Goal: Information Seeking & Learning: Compare options

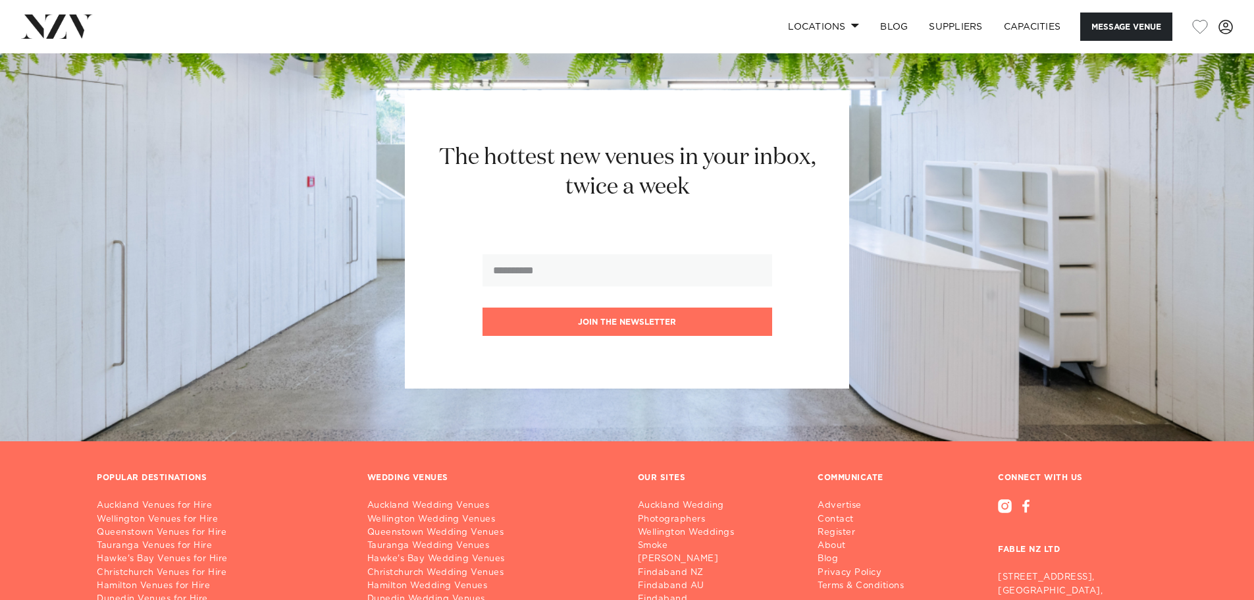
scroll to position [2304, 0]
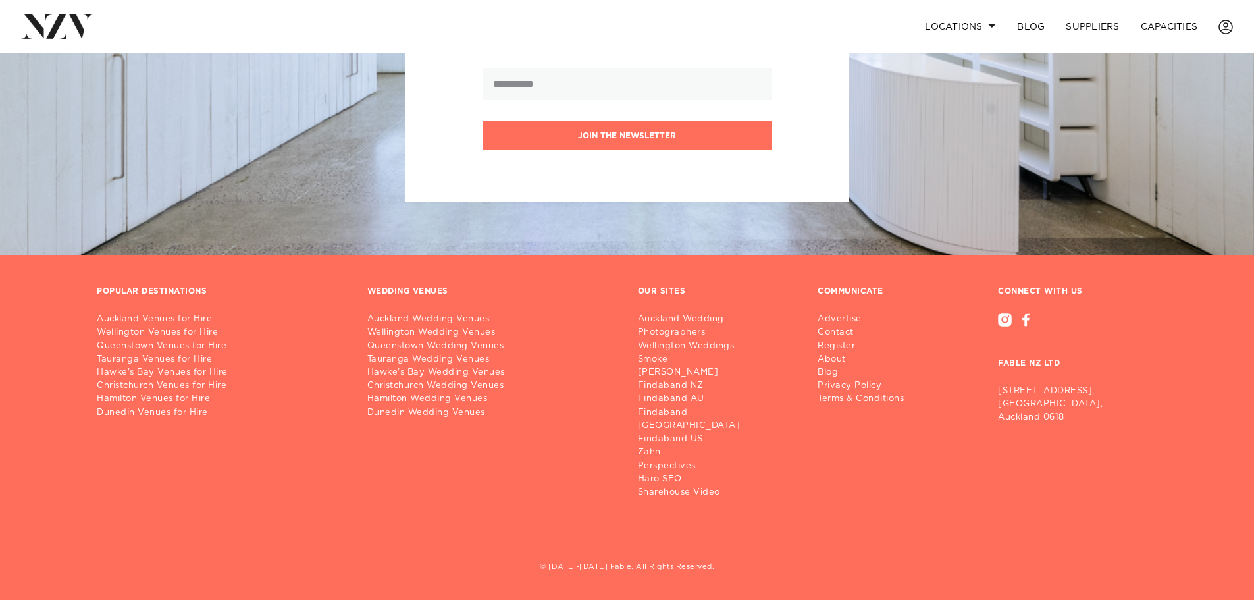
scroll to position [1693, 0]
click at [199, 326] on link "Auckland Venues for Hire" at bounding box center [221, 319] width 249 height 13
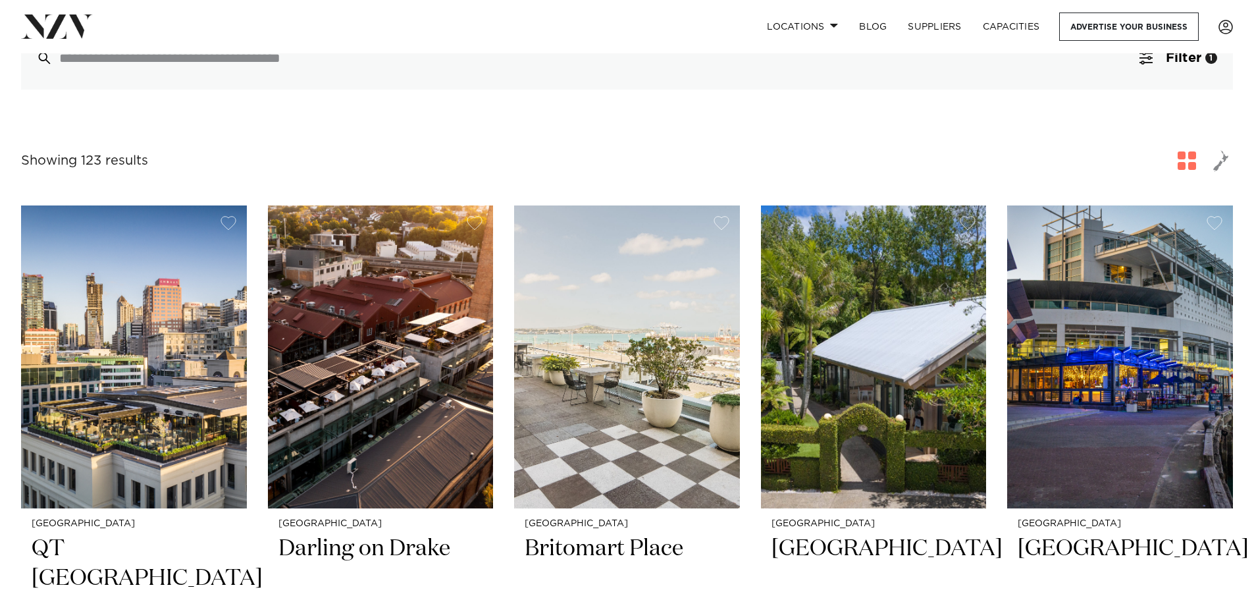
scroll to position [395, 0]
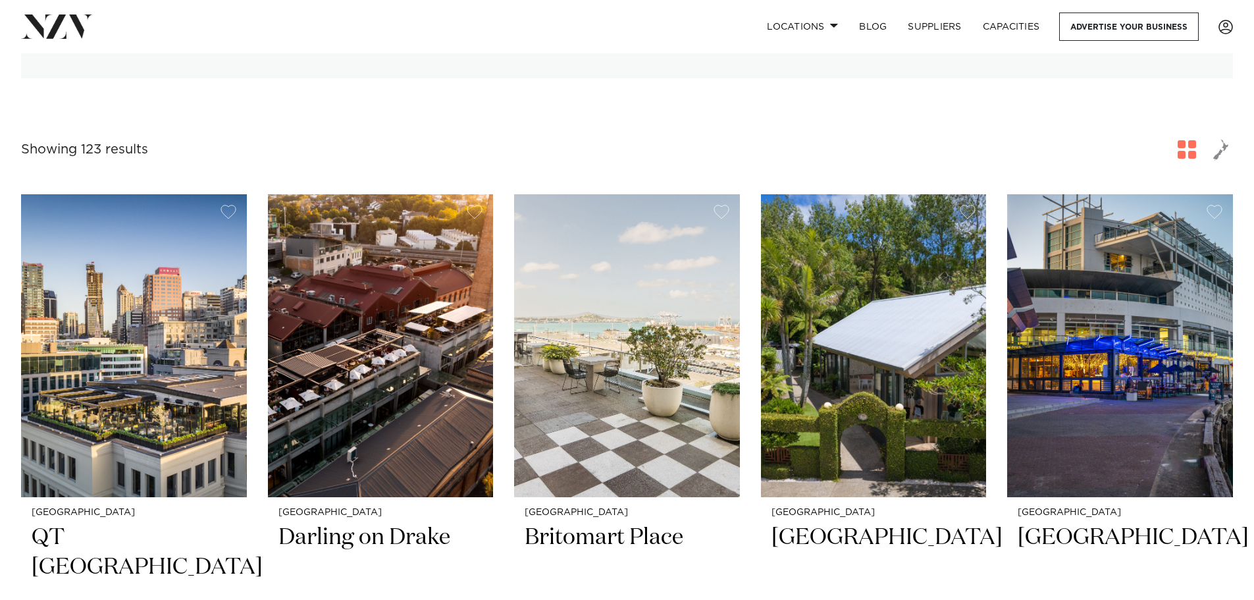
click at [809, 523] on h2 "Tui Hills" at bounding box center [873, 567] width 205 height 89
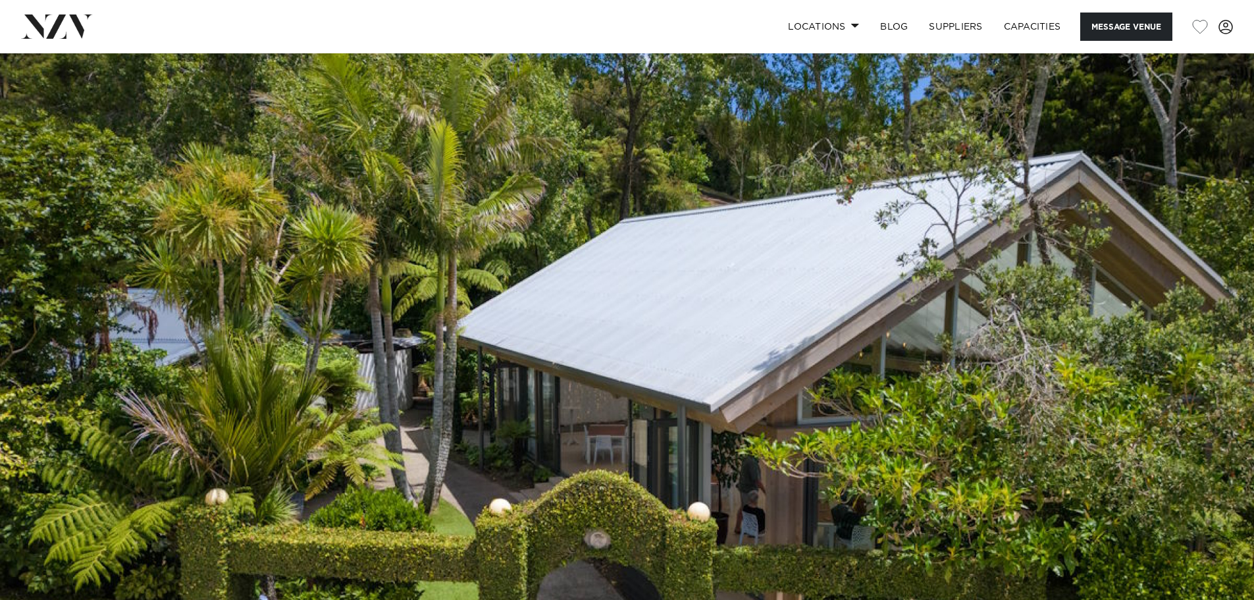
scroll to position [329, 0]
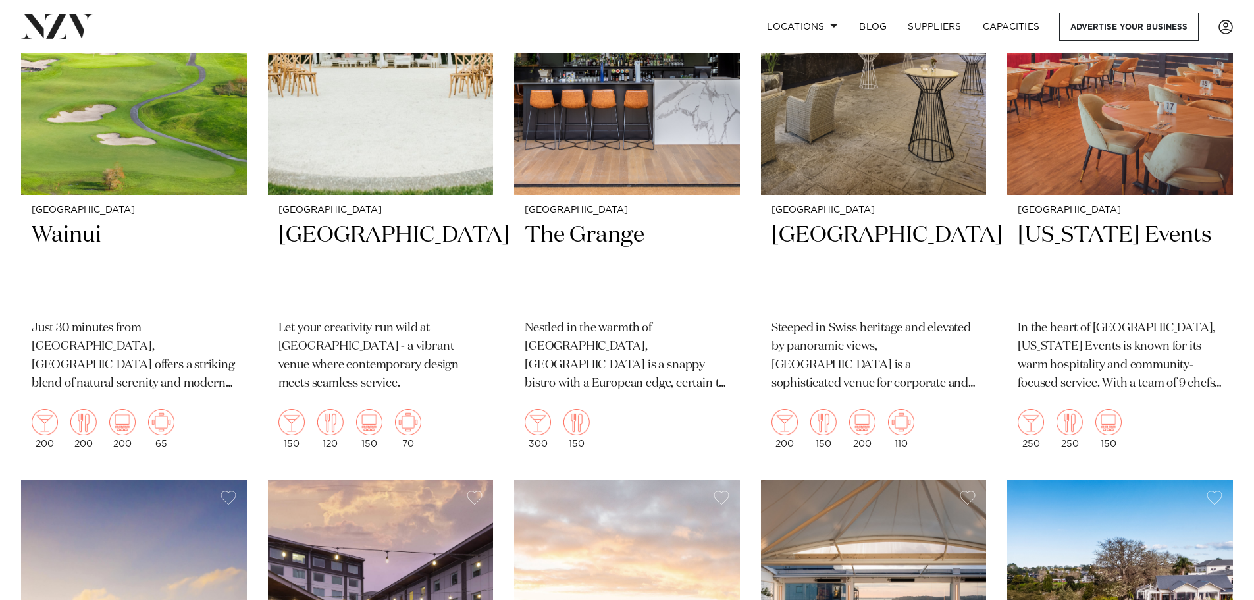
scroll to position [1250, 0]
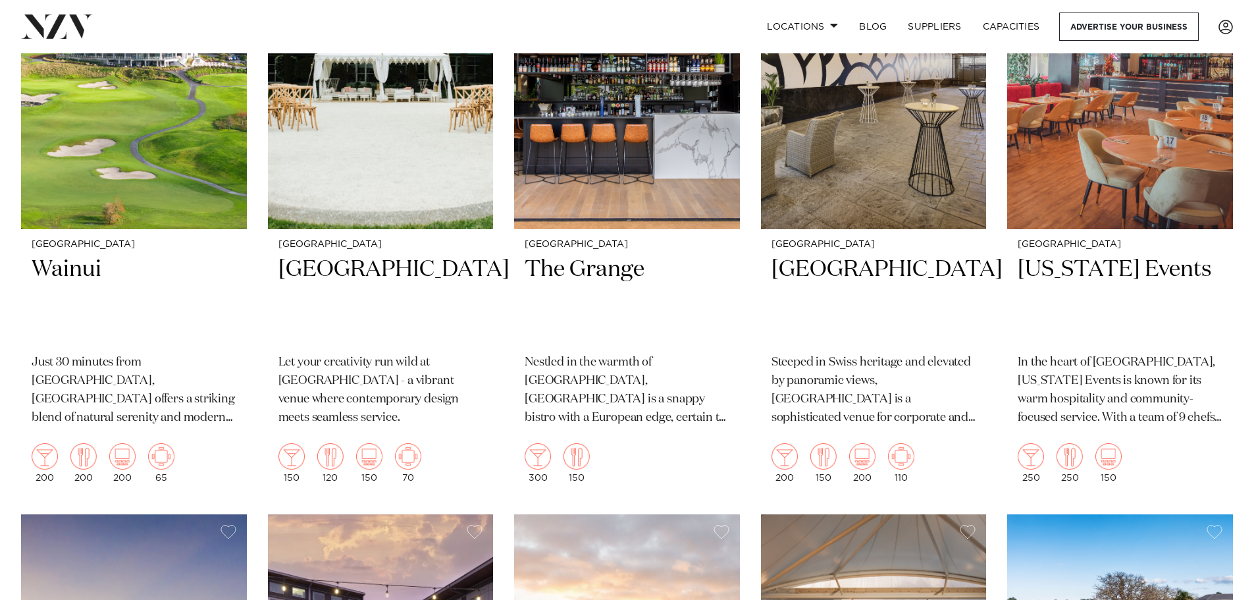
click at [1066, 255] on h2 "Texas Events" at bounding box center [1119, 299] width 205 height 89
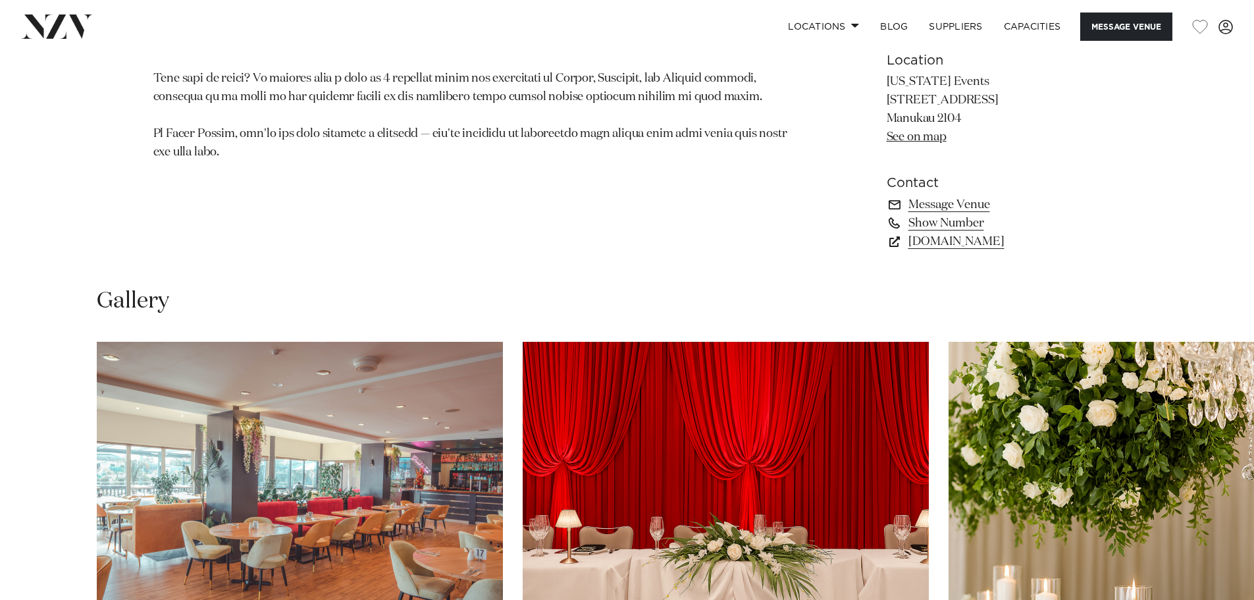
scroll to position [1250, 0]
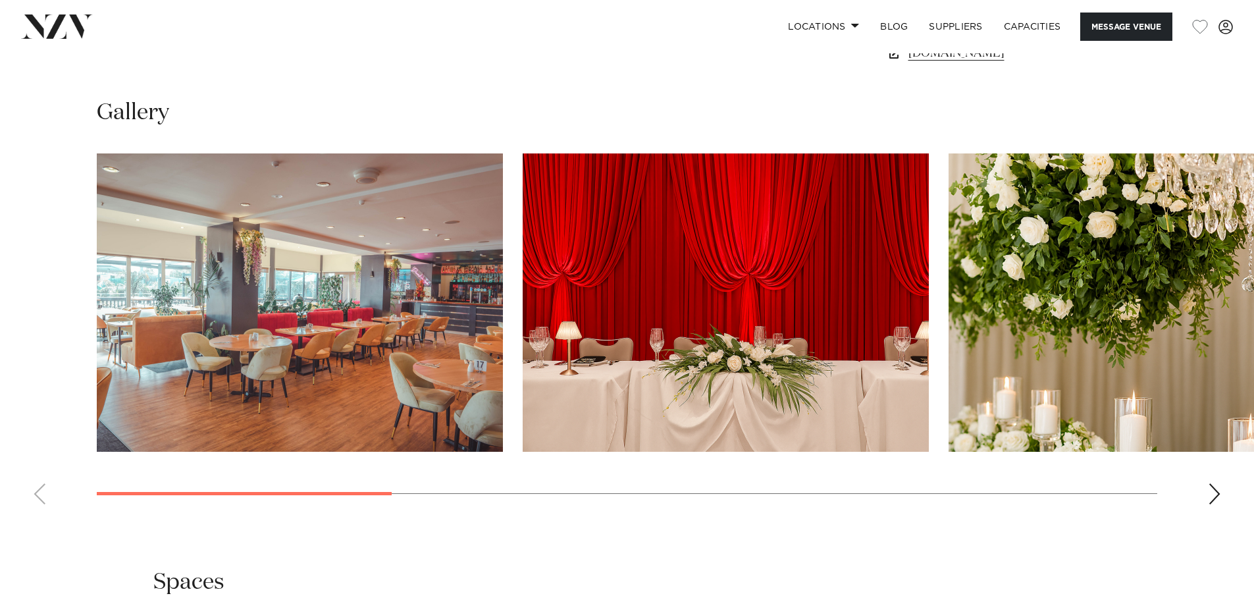
click at [1212, 492] on div "Next slide" at bounding box center [1214, 493] width 13 height 21
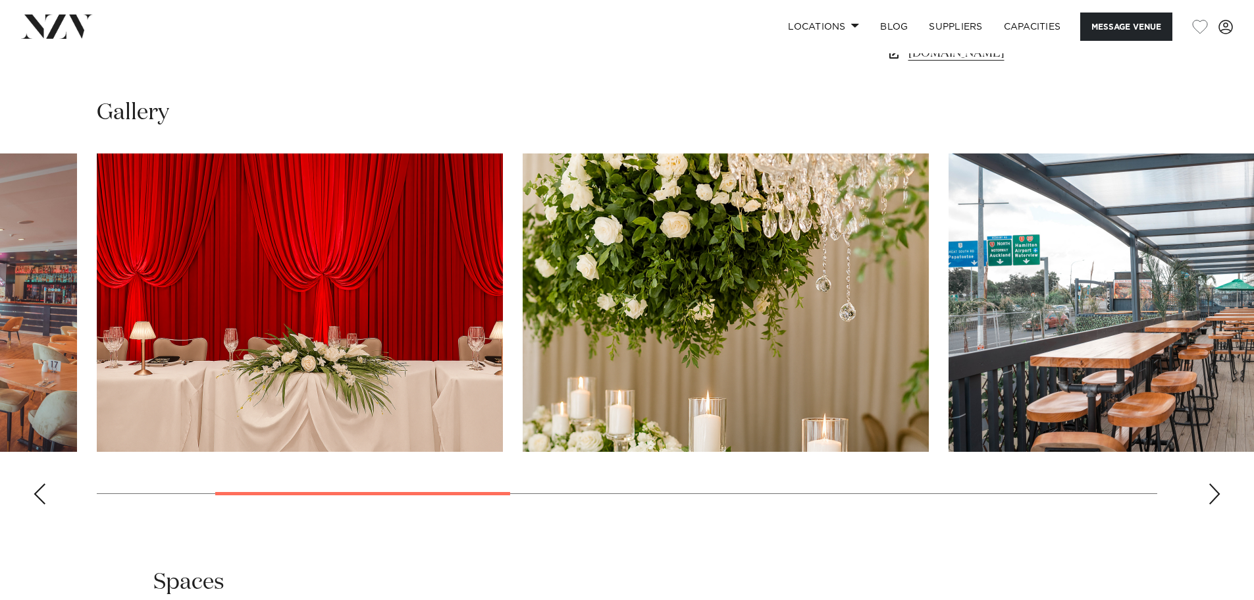
click at [1212, 492] on div "Next slide" at bounding box center [1214, 493] width 13 height 21
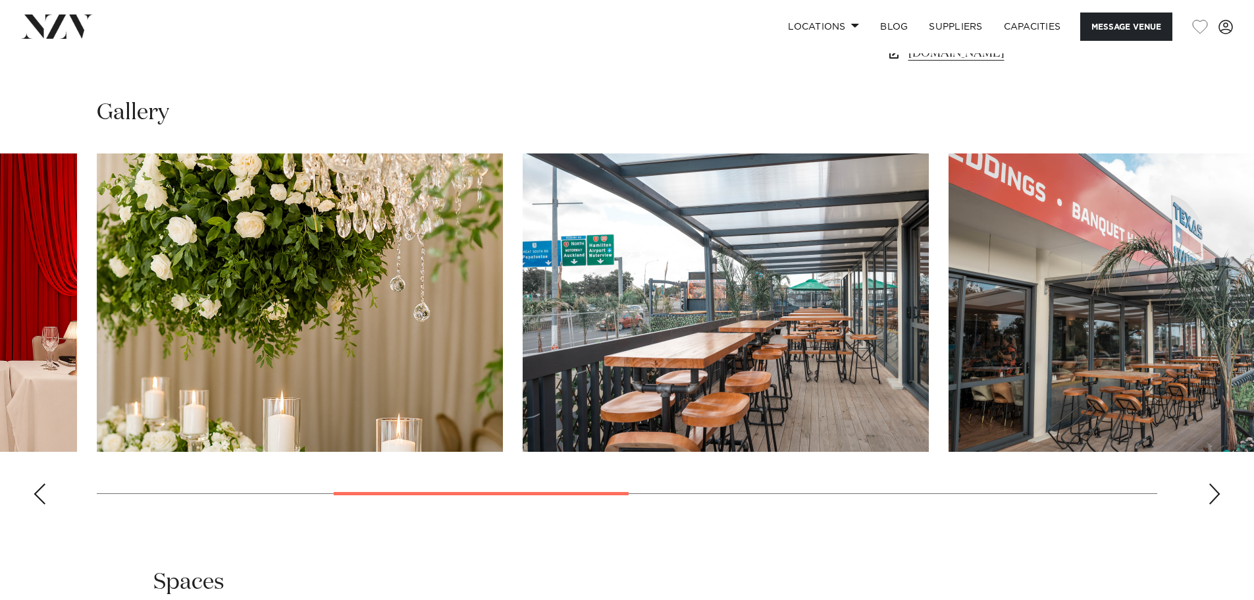
click at [1214, 487] on div "Next slide" at bounding box center [1214, 493] width 13 height 21
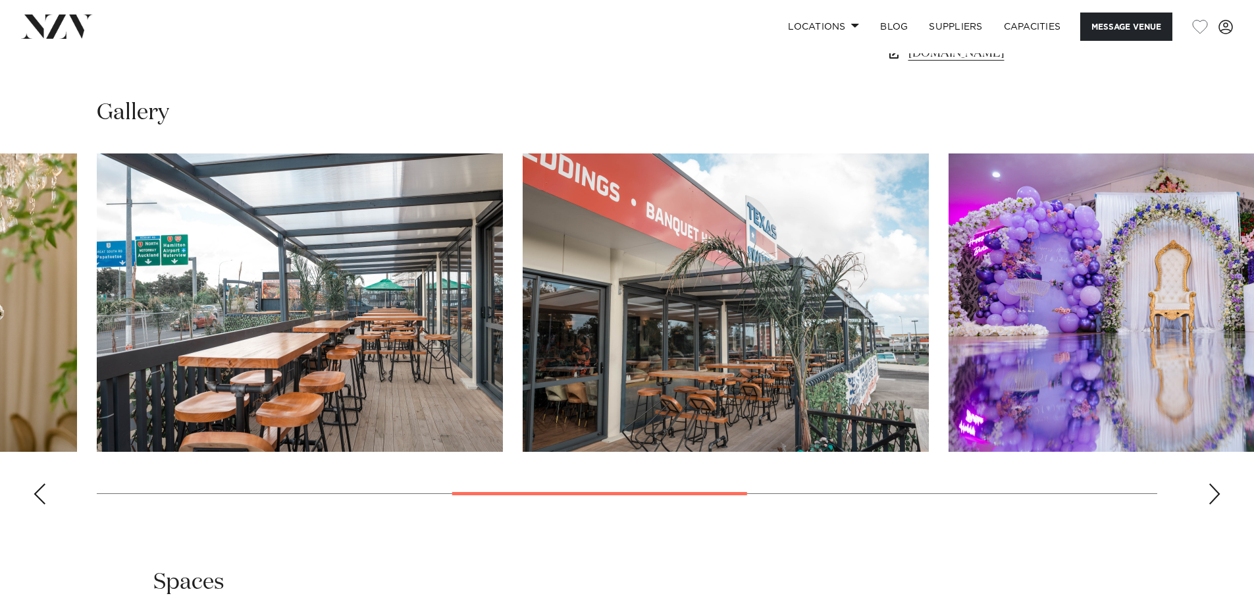
click at [1214, 487] on div "Next slide" at bounding box center [1214, 493] width 13 height 21
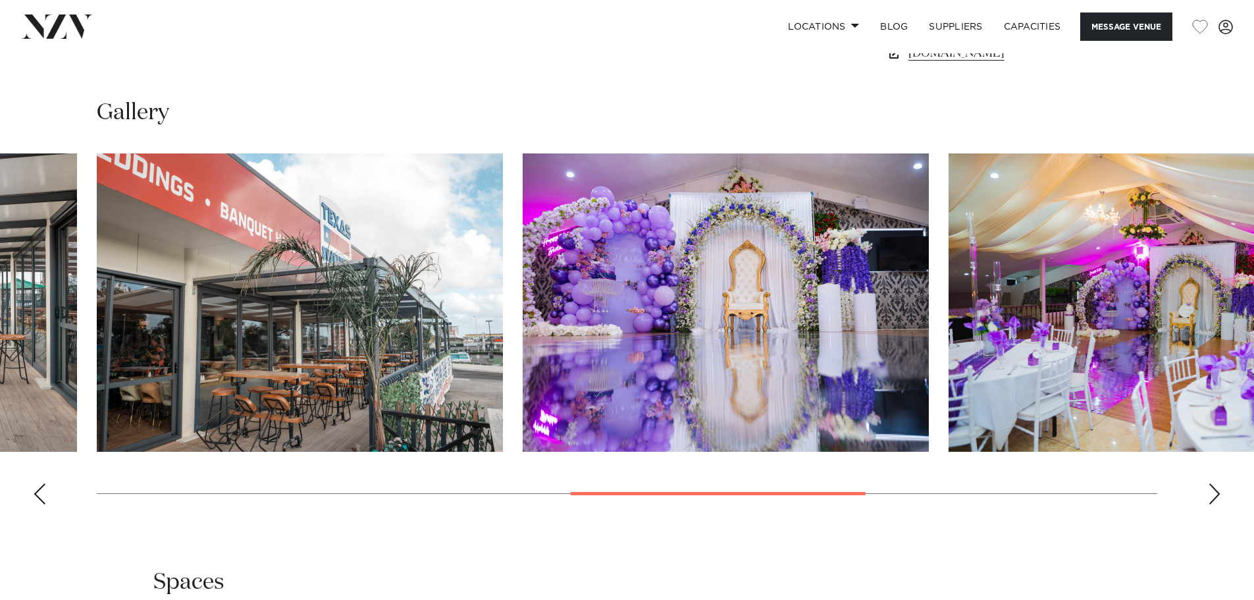
click at [1214, 487] on div "Next slide" at bounding box center [1214, 493] width 13 height 21
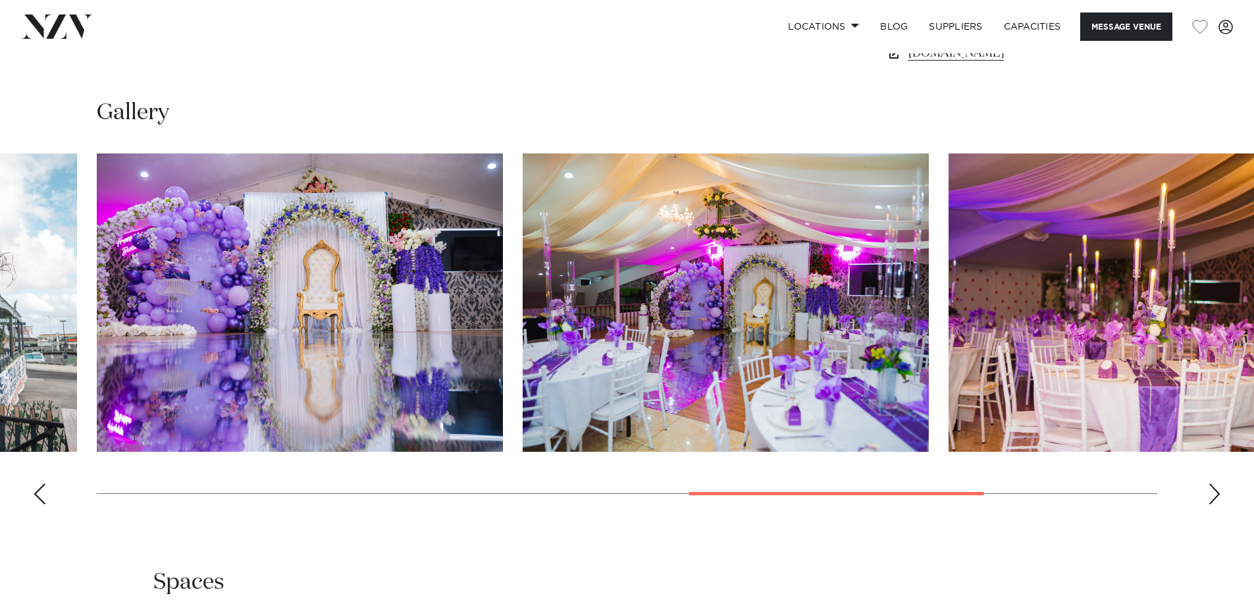
click at [1215, 487] on div "Next slide" at bounding box center [1214, 493] width 13 height 21
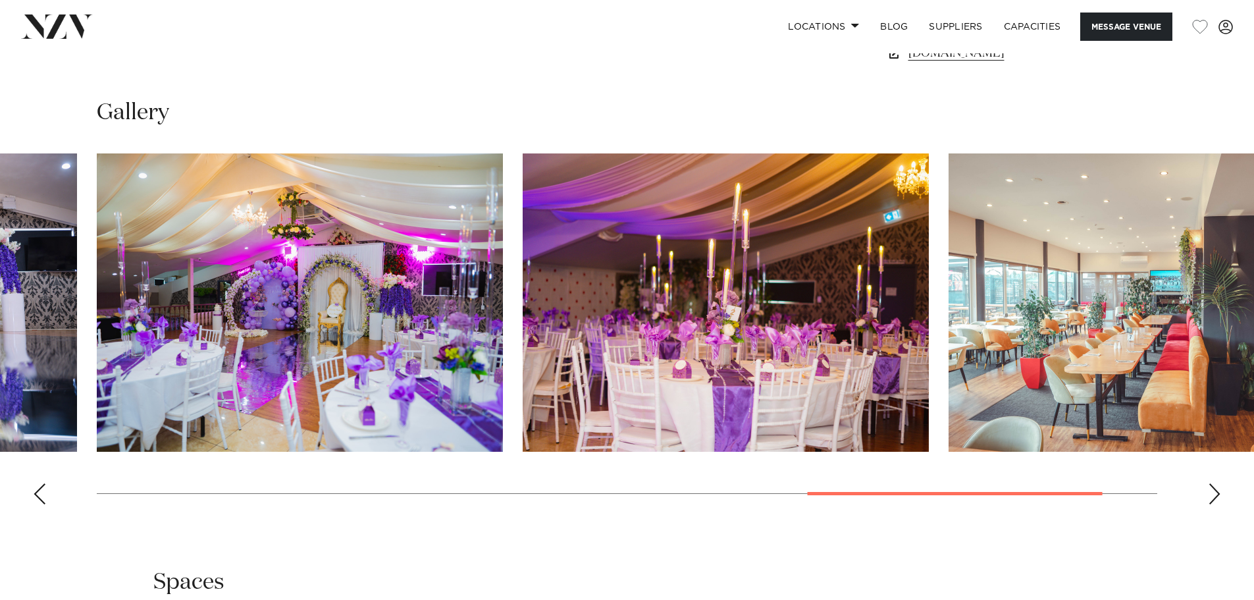
click at [1218, 488] on div "Next slide" at bounding box center [1214, 493] width 13 height 21
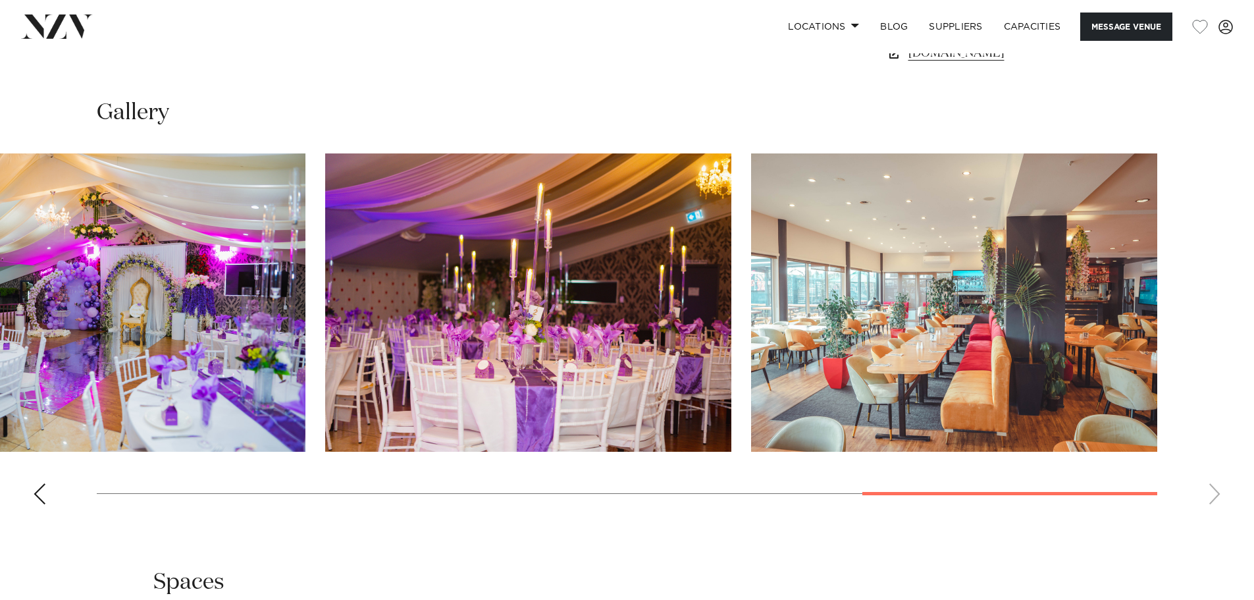
click at [1219, 488] on swiper-container at bounding box center [627, 333] width 1254 height 361
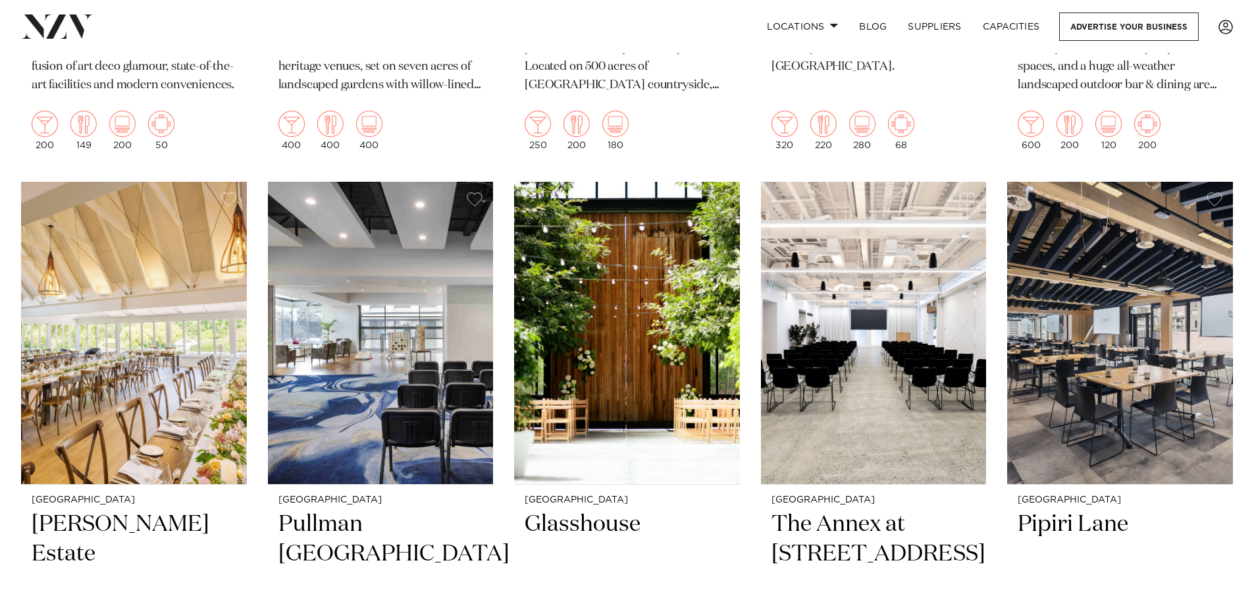
scroll to position [2764, 0]
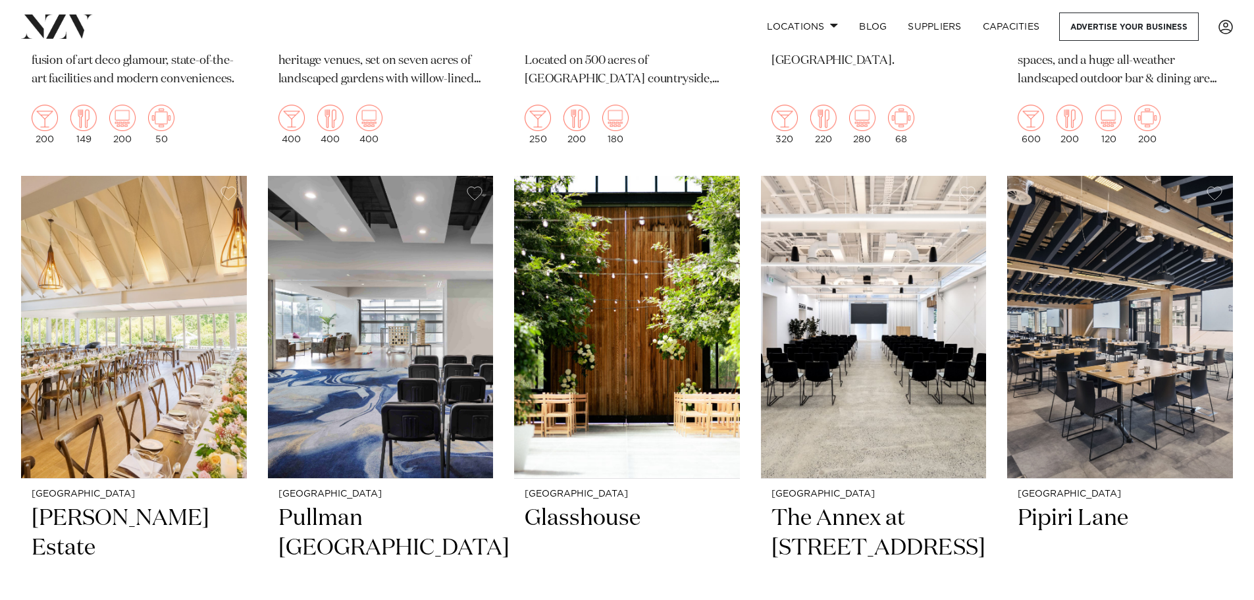
click at [582, 503] on h2 "Glasshouse" at bounding box center [627, 547] width 205 height 89
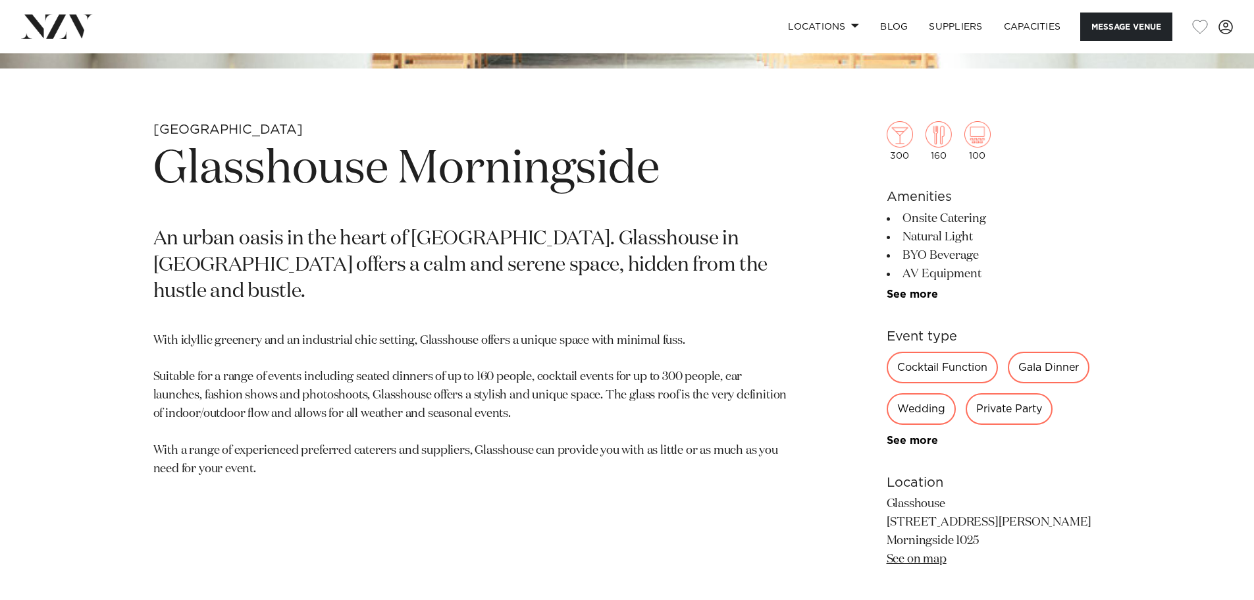
scroll to position [527, 0]
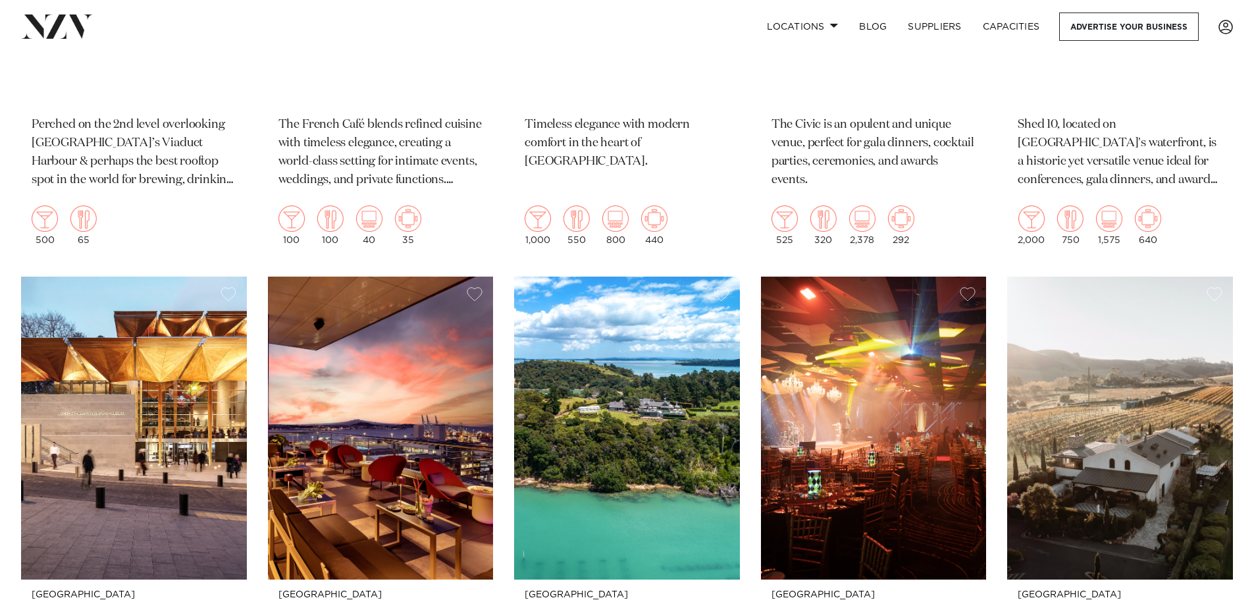
scroll to position [5660, 0]
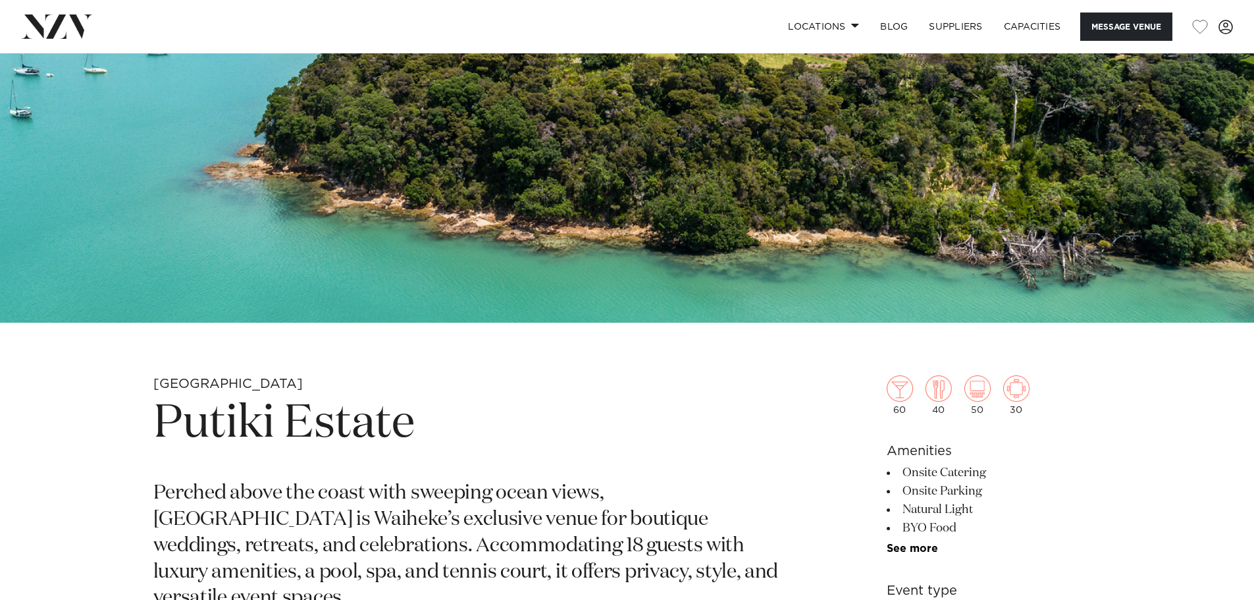
scroll to position [329, 0]
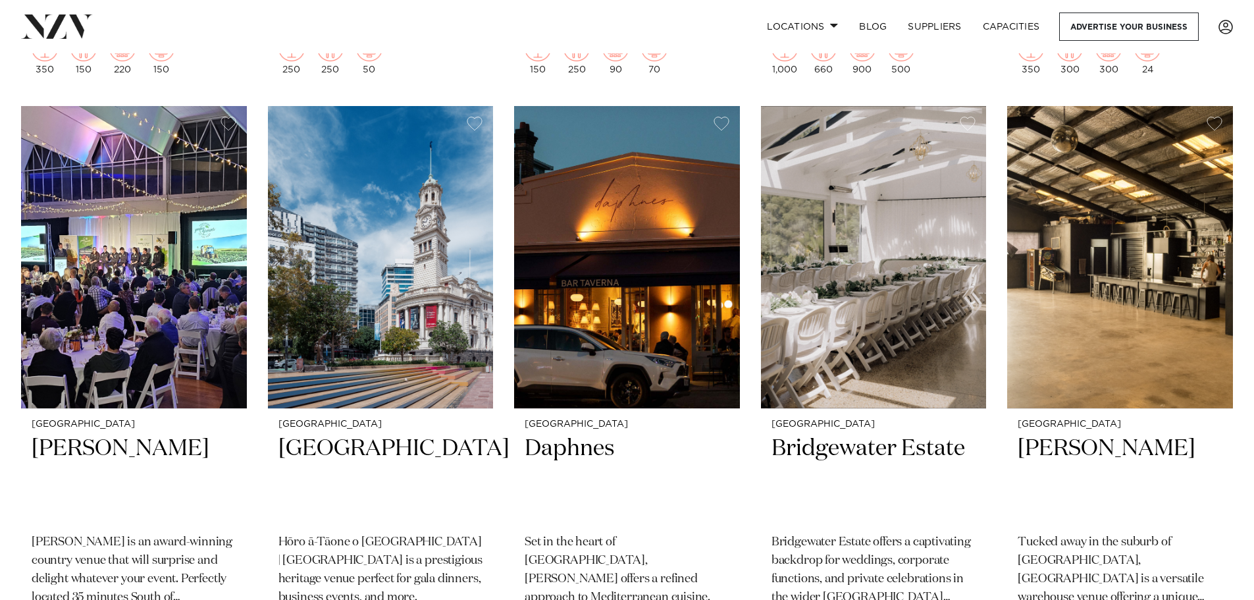
scroll to position [7566, 0]
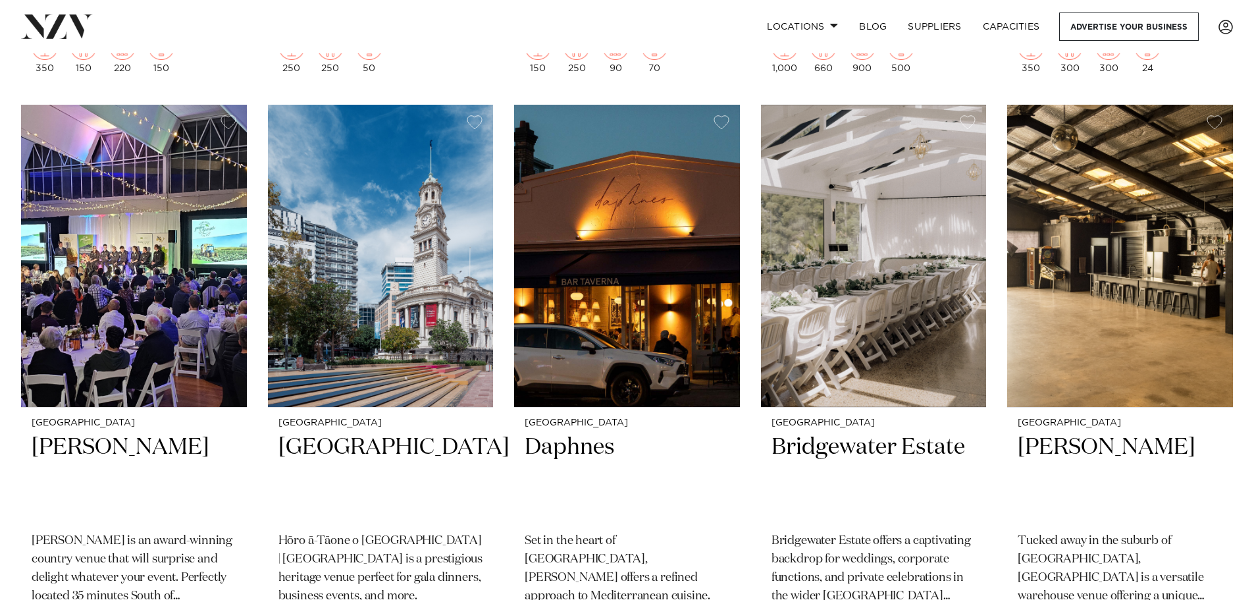
click at [81, 432] on h2 "[PERSON_NAME]" at bounding box center [134, 476] width 205 height 89
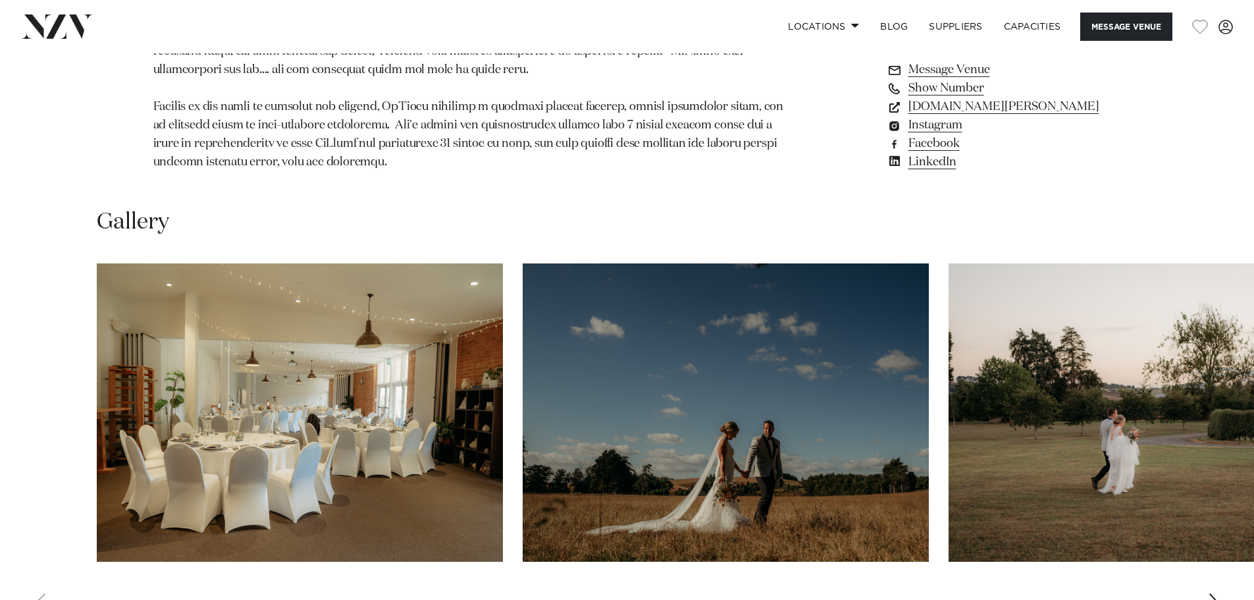
scroll to position [1316, 0]
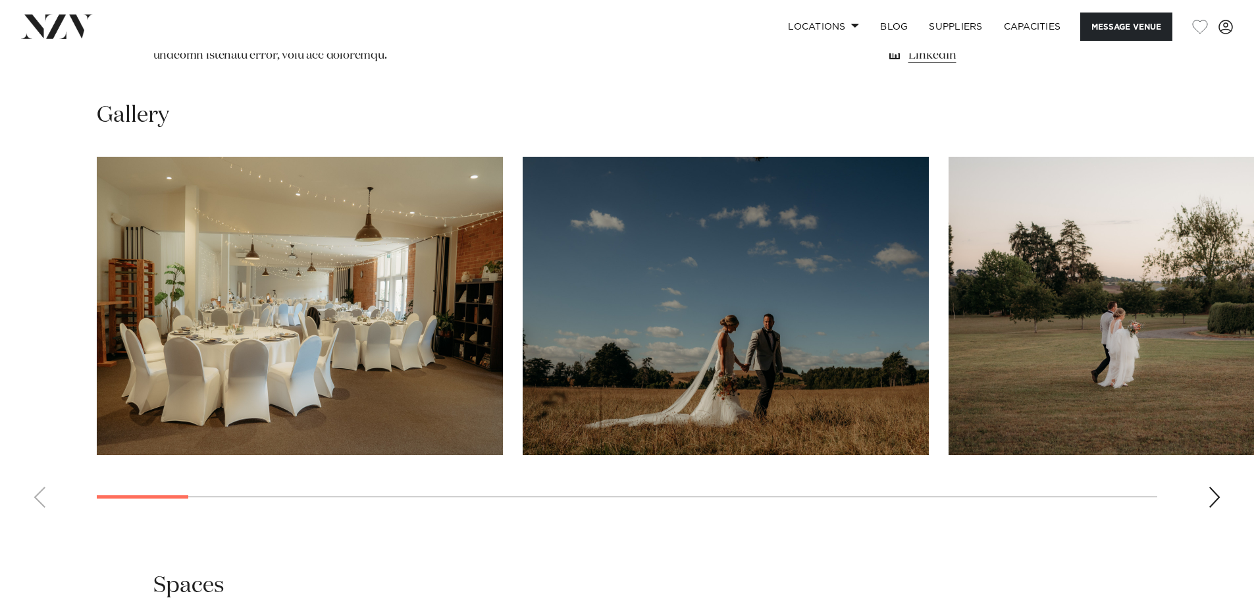
click at [1212, 490] on div "Next slide" at bounding box center [1214, 496] width 13 height 21
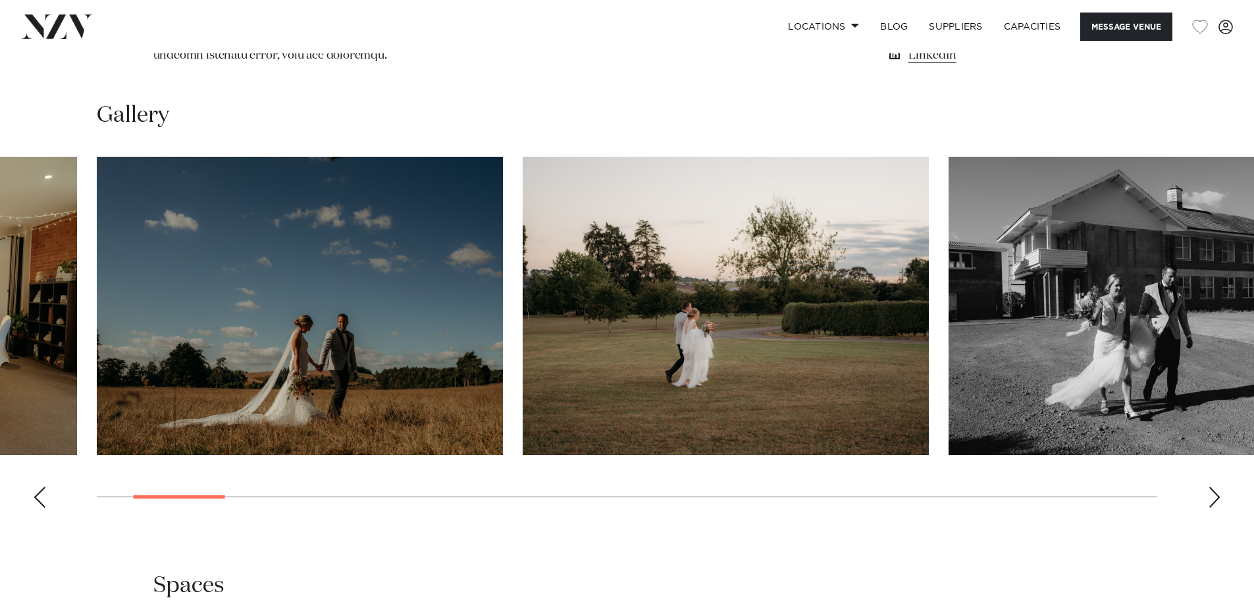
click at [1208, 494] on div "Next slide" at bounding box center [1214, 496] width 13 height 21
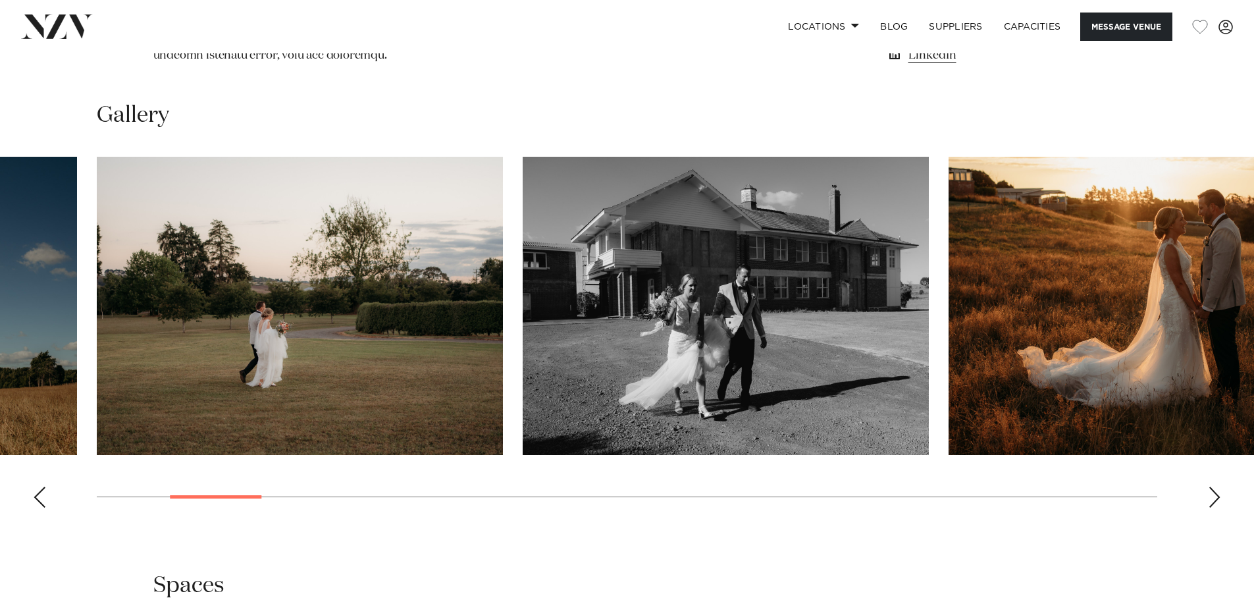
click at [1208, 496] on div "Next slide" at bounding box center [1214, 496] width 13 height 21
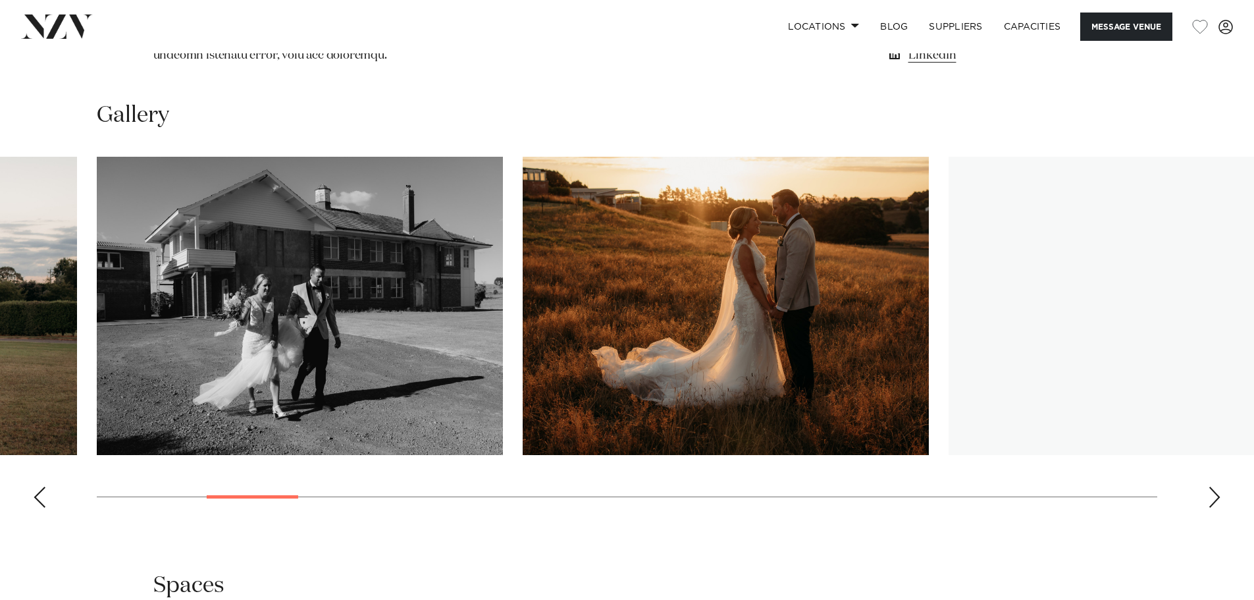
click at [1209, 496] on div "Next slide" at bounding box center [1214, 496] width 13 height 21
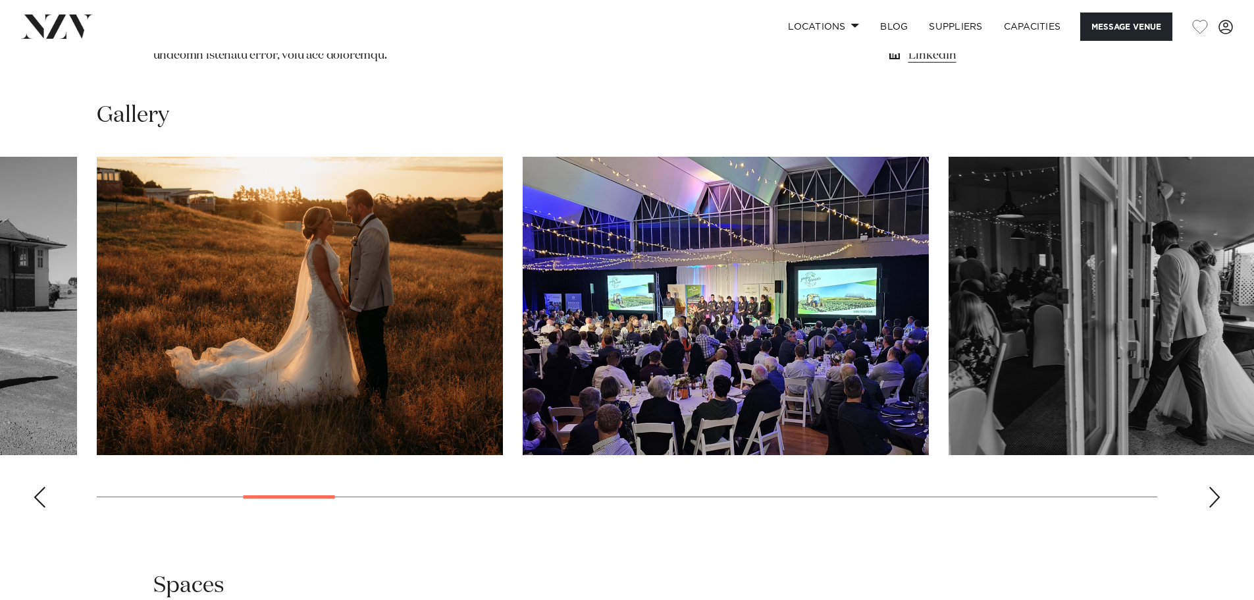
click at [1210, 496] on div "Next slide" at bounding box center [1214, 496] width 13 height 21
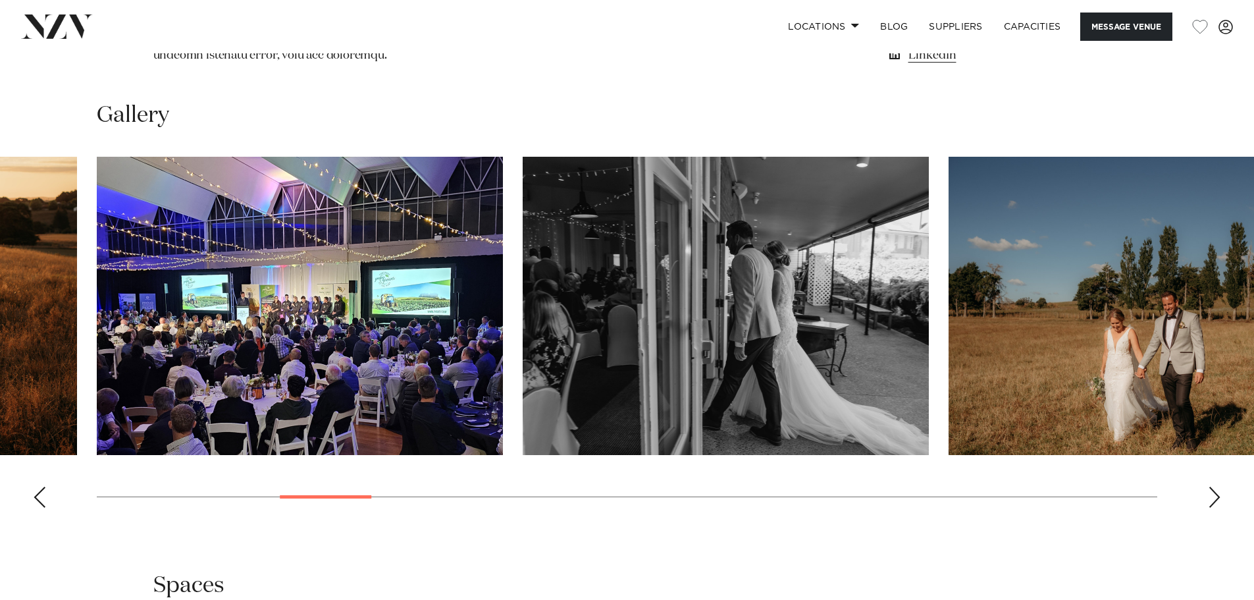
click at [1210, 496] on div "Next slide" at bounding box center [1214, 496] width 13 height 21
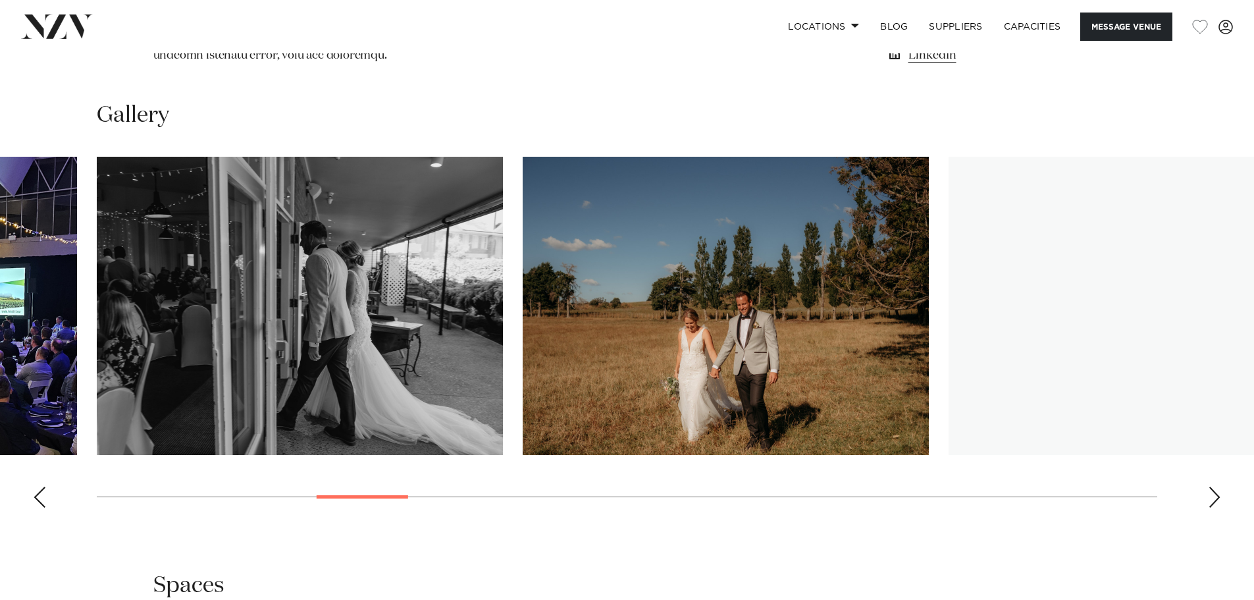
click at [1210, 496] on div "Next slide" at bounding box center [1214, 496] width 13 height 21
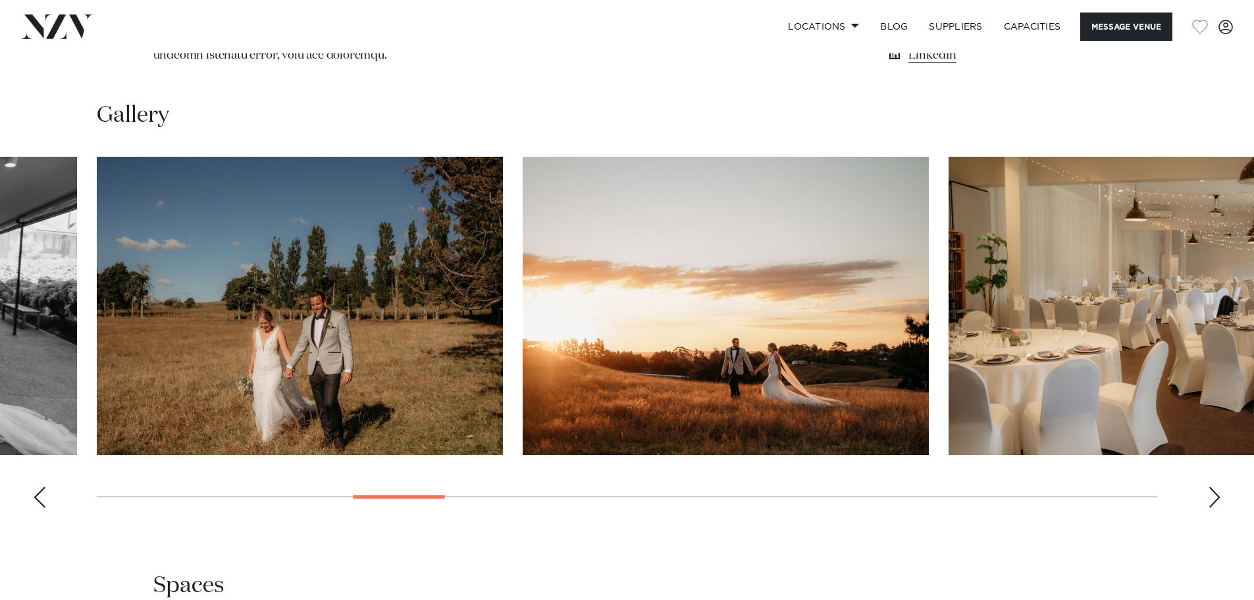
click at [1210, 496] on div "Next slide" at bounding box center [1214, 496] width 13 height 21
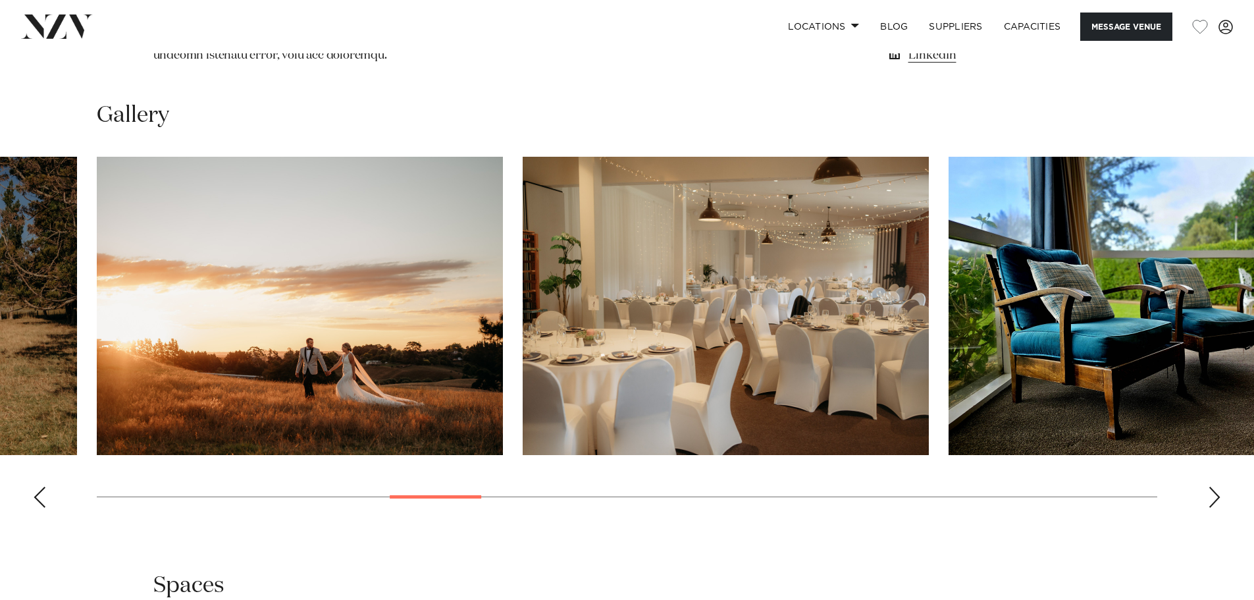
click at [1210, 496] on div "Next slide" at bounding box center [1214, 496] width 13 height 21
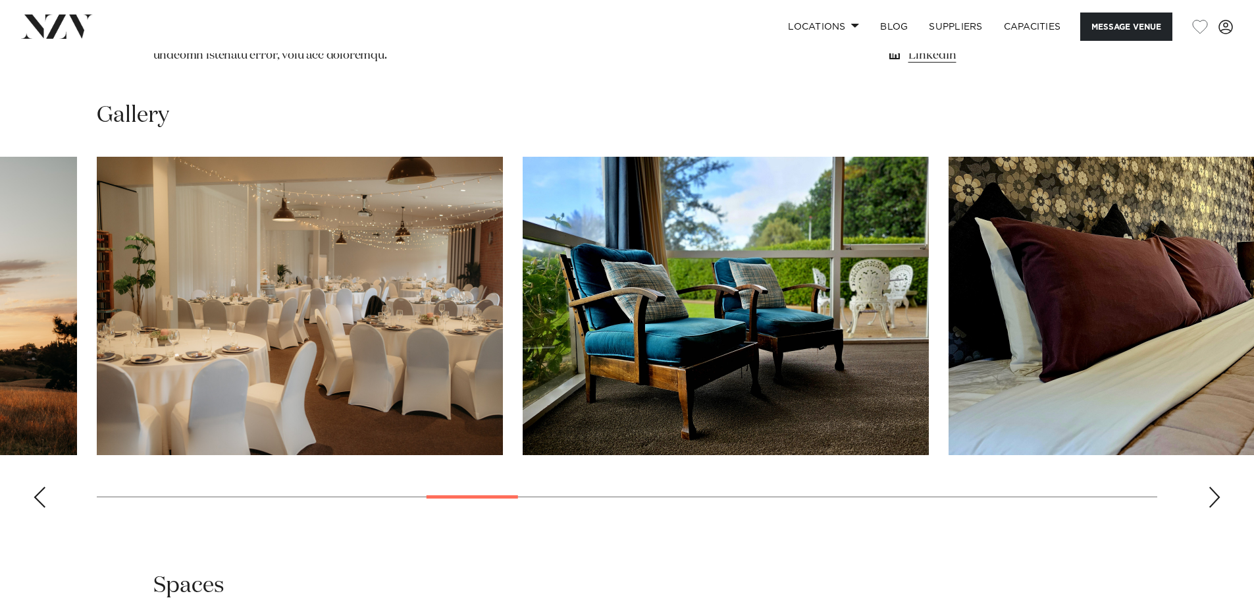
click at [1210, 496] on div "Next slide" at bounding box center [1214, 496] width 13 height 21
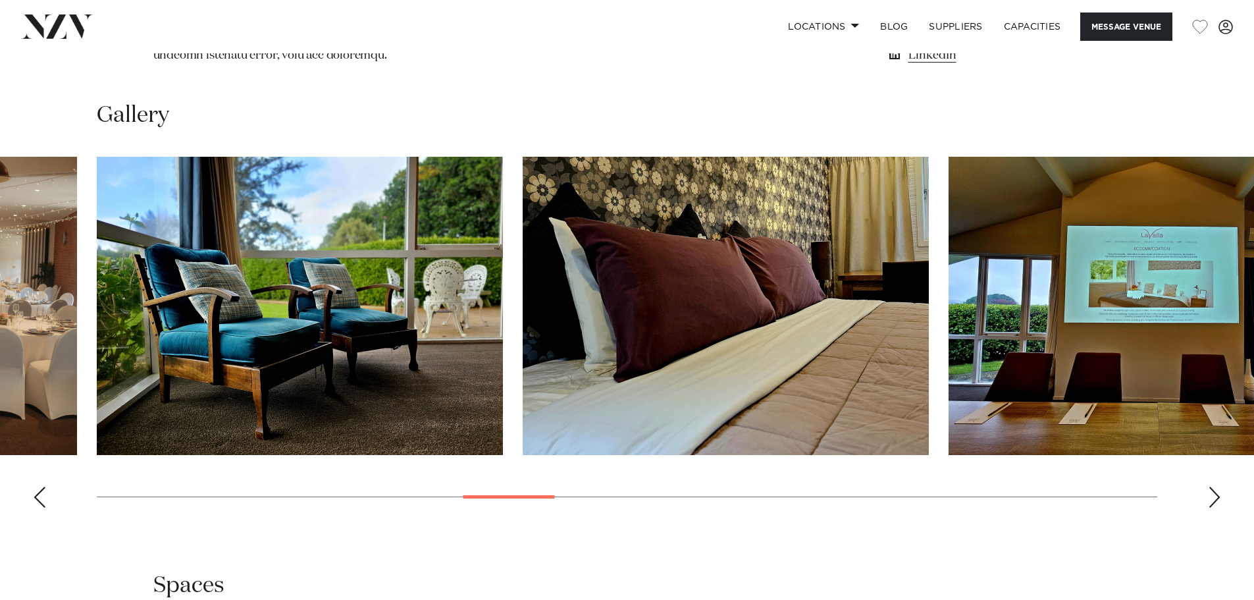
click at [1210, 496] on div "Next slide" at bounding box center [1214, 496] width 13 height 21
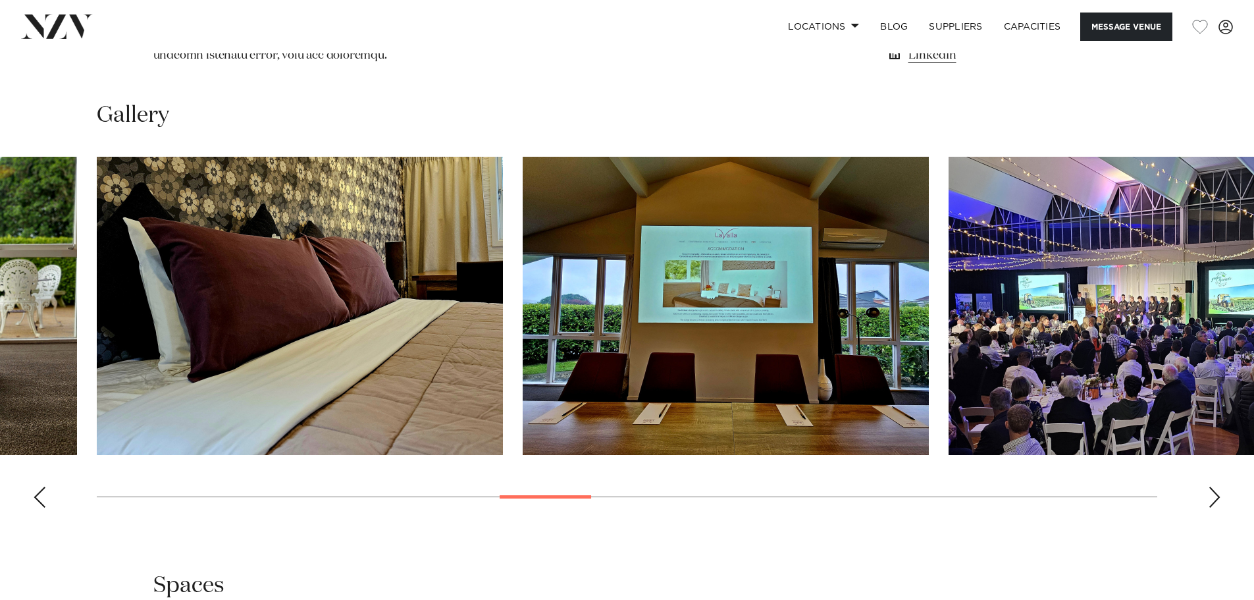
click at [1210, 496] on div "Next slide" at bounding box center [1214, 496] width 13 height 21
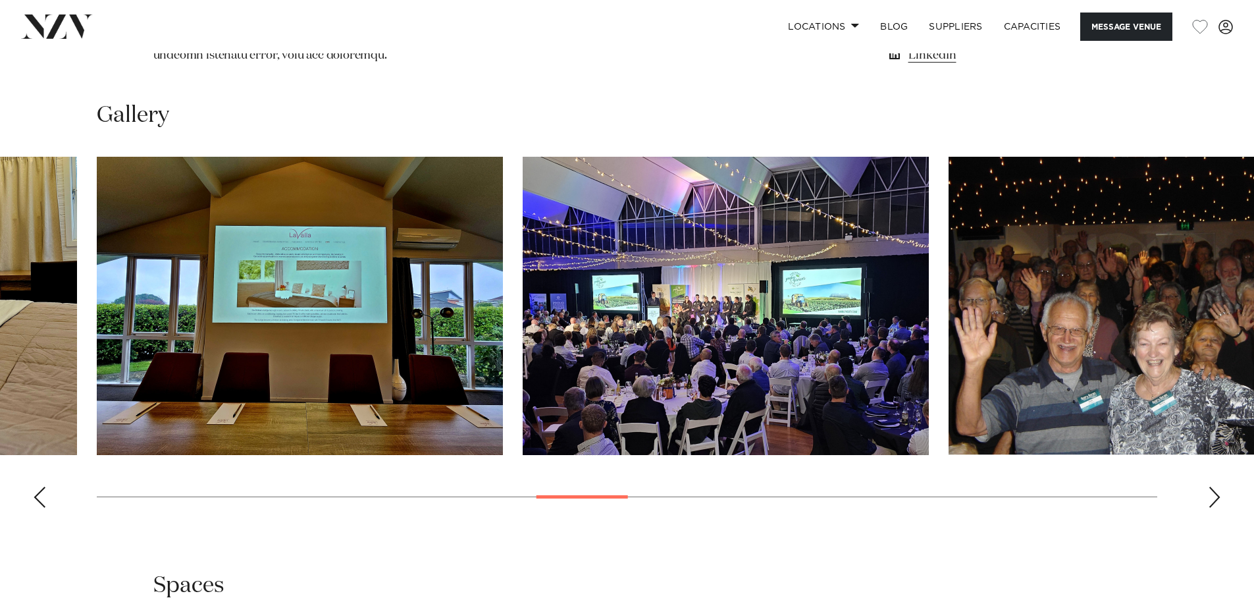
click at [1210, 496] on div "Next slide" at bounding box center [1214, 496] width 13 height 21
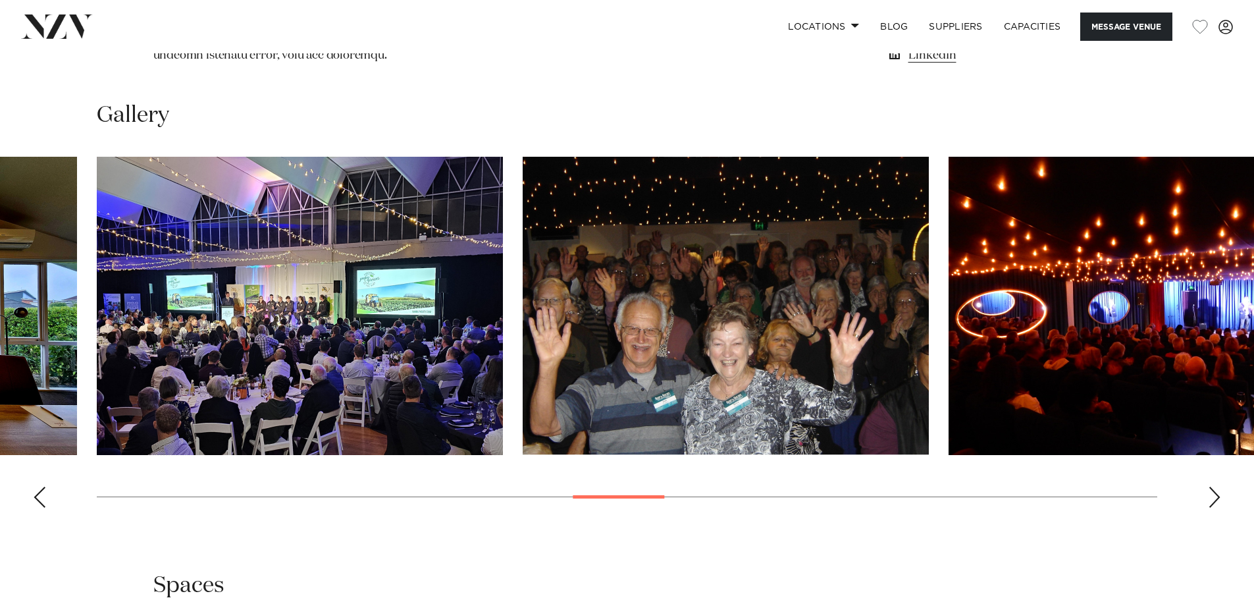
click at [1210, 496] on div "Next slide" at bounding box center [1214, 496] width 13 height 21
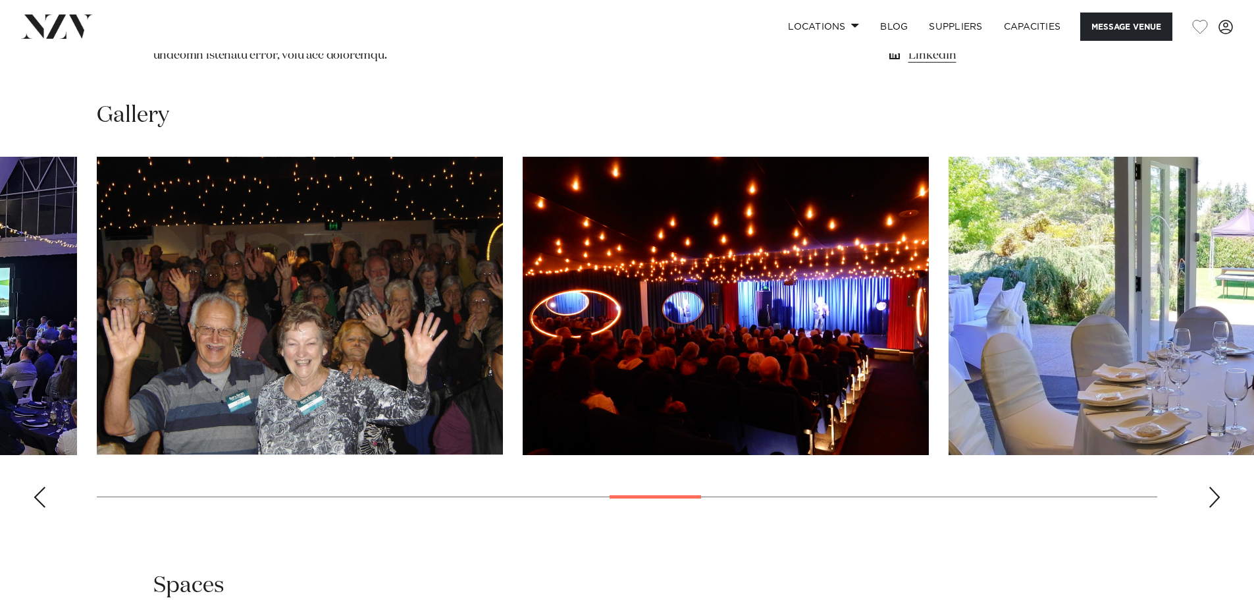
click at [1210, 496] on div "Next slide" at bounding box center [1214, 496] width 13 height 21
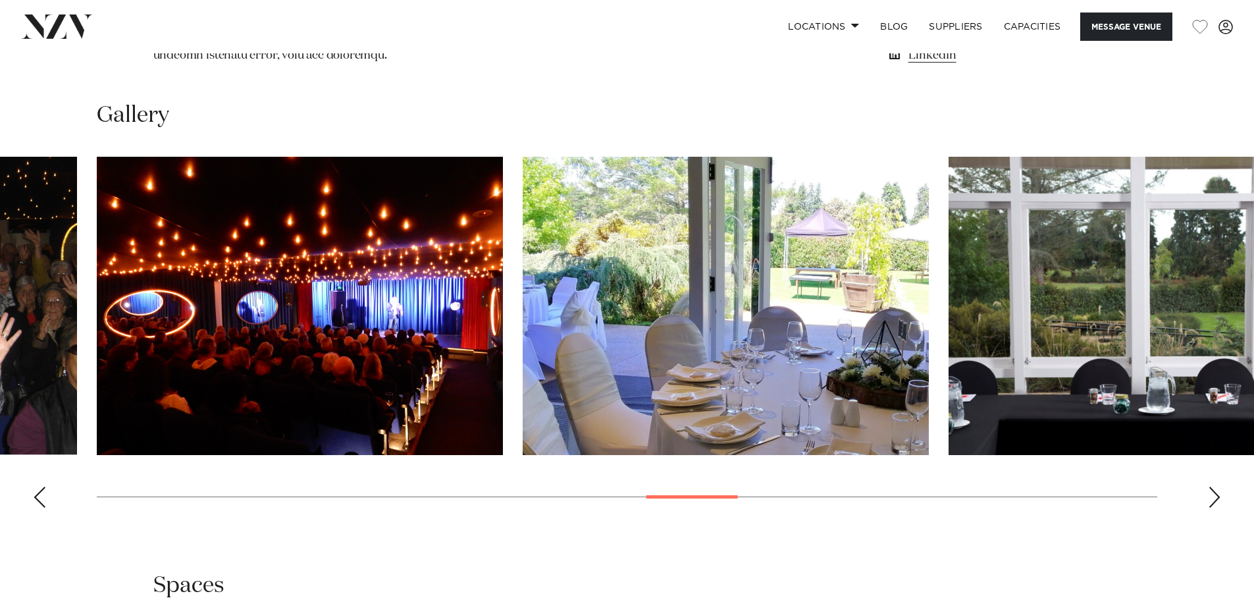
click at [1210, 496] on div "Next slide" at bounding box center [1214, 496] width 13 height 21
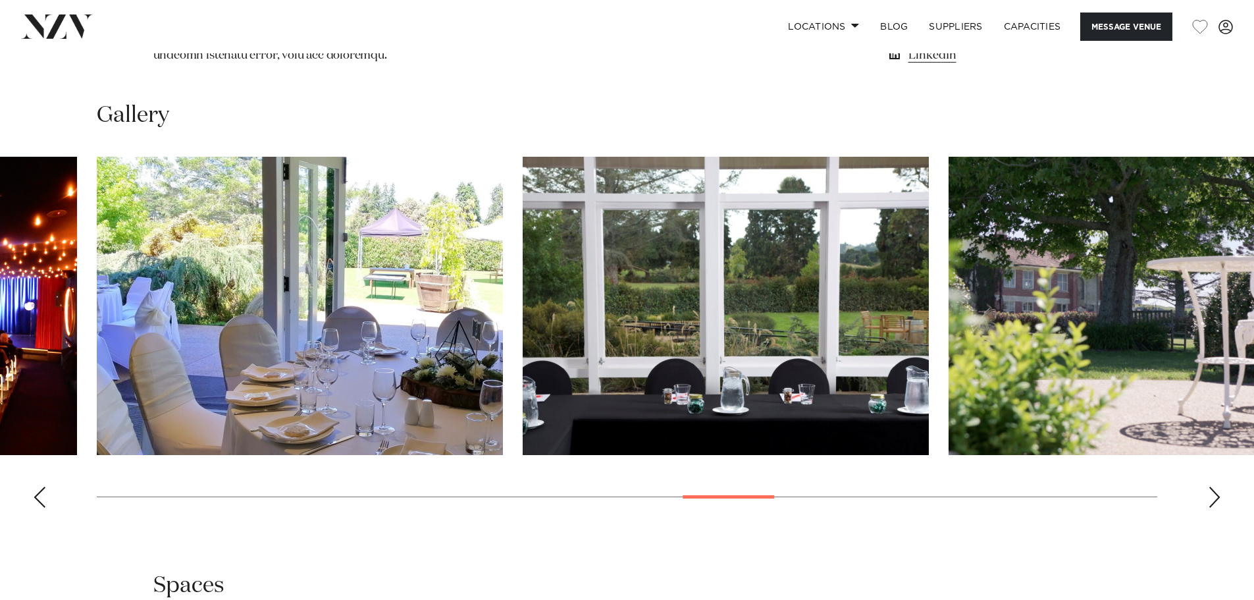
click at [1210, 496] on div "Next slide" at bounding box center [1214, 496] width 13 height 21
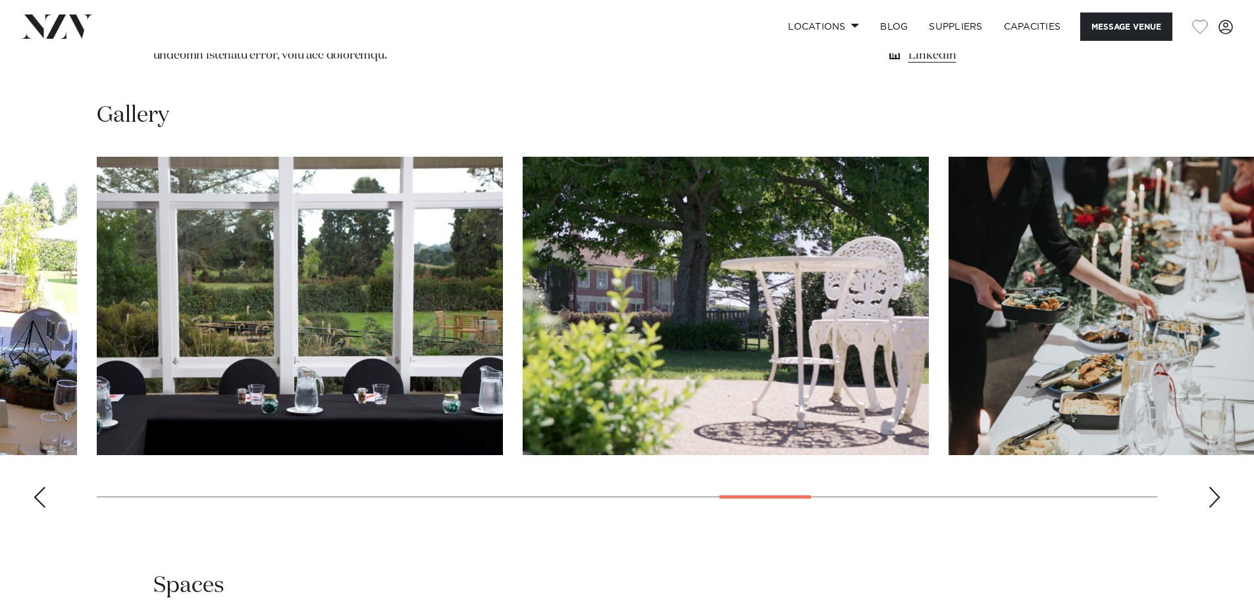
click at [1210, 496] on div "Next slide" at bounding box center [1214, 496] width 13 height 21
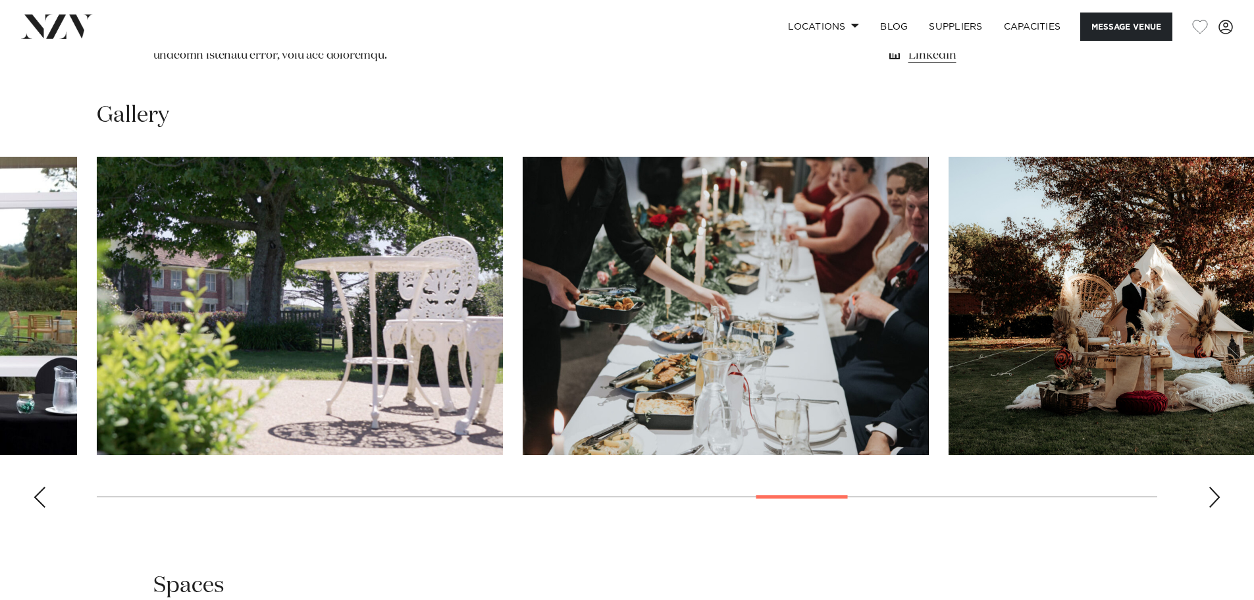
click at [1211, 496] on div "Next slide" at bounding box center [1214, 496] width 13 height 21
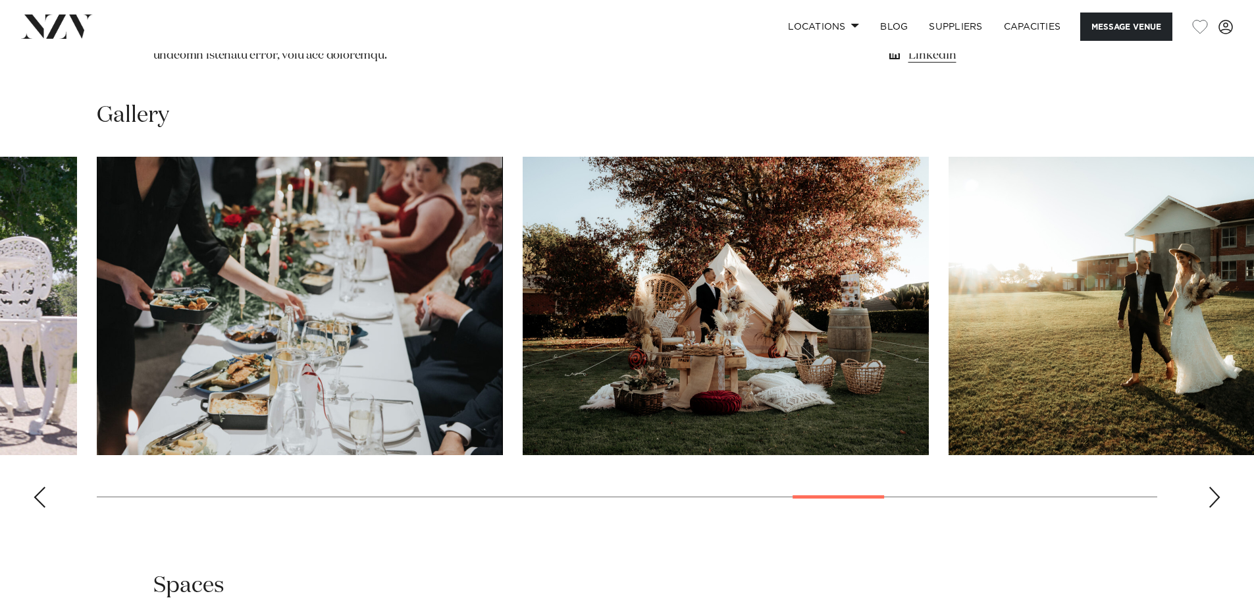
click at [1212, 496] on div "Next slide" at bounding box center [1214, 496] width 13 height 21
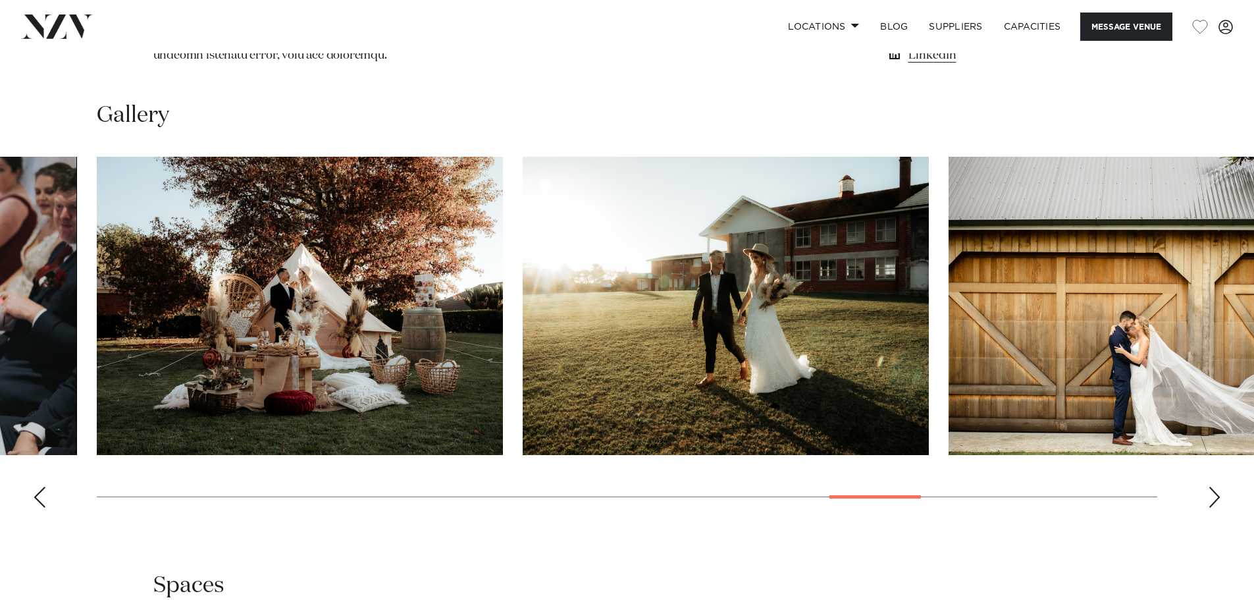
click at [1212, 496] on div "Next slide" at bounding box center [1214, 496] width 13 height 21
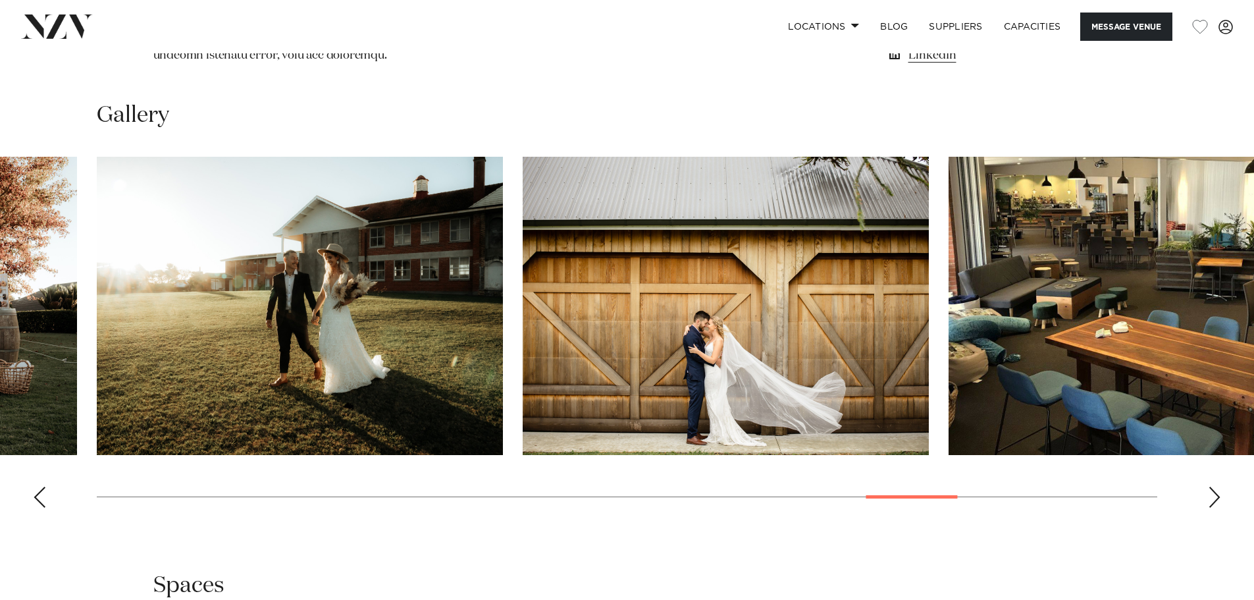
click at [1212, 496] on div "Next slide" at bounding box center [1214, 496] width 13 height 21
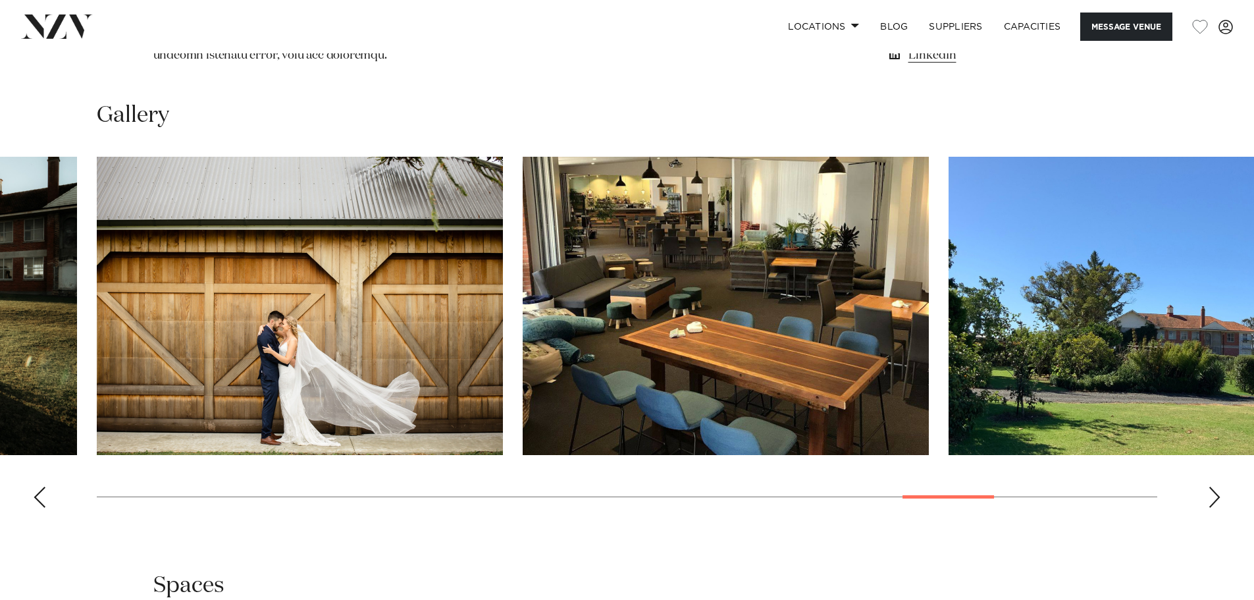
click at [1212, 496] on div "Next slide" at bounding box center [1214, 496] width 13 height 21
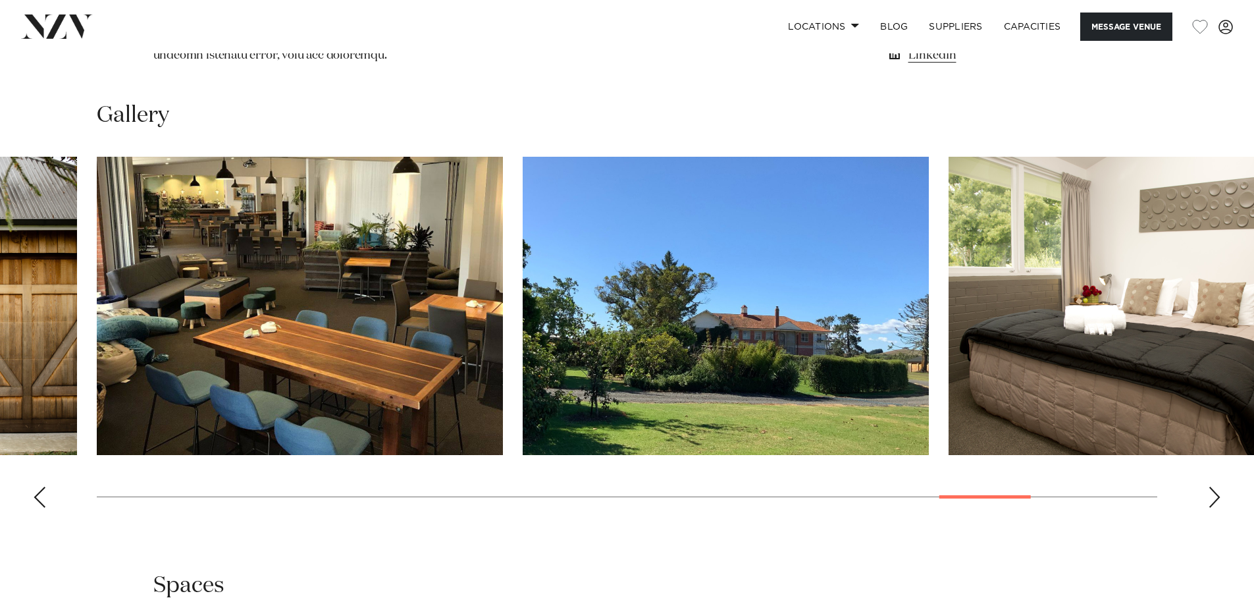
click at [1212, 496] on div "Next slide" at bounding box center [1214, 496] width 13 height 21
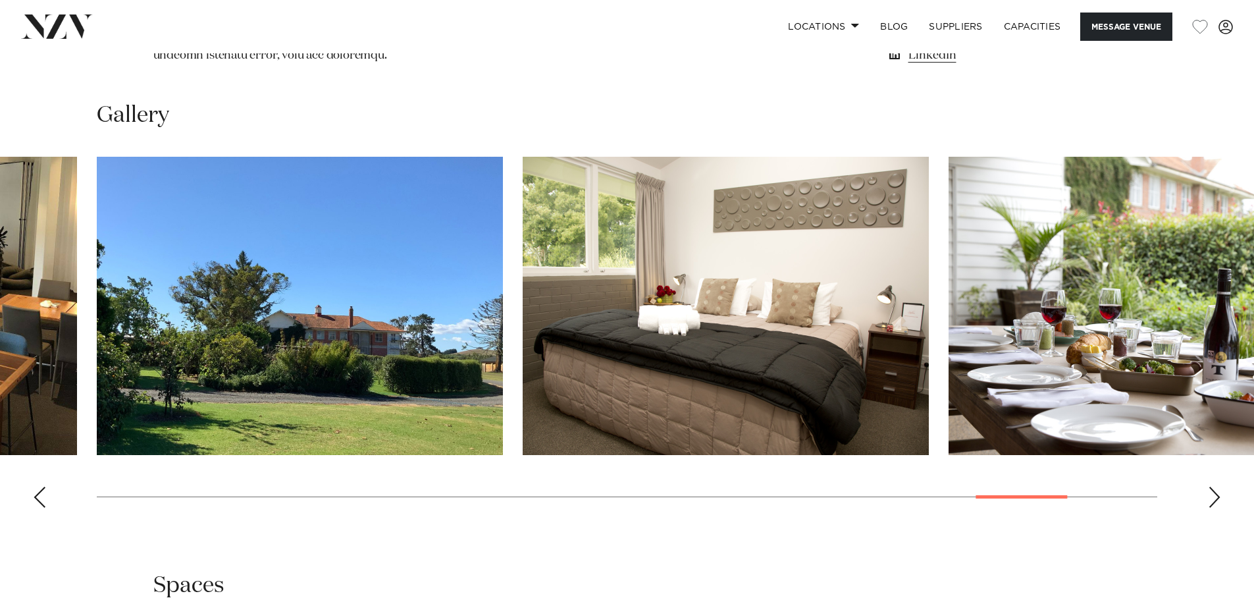
click at [1212, 497] on div "Next slide" at bounding box center [1214, 496] width 13 height 21
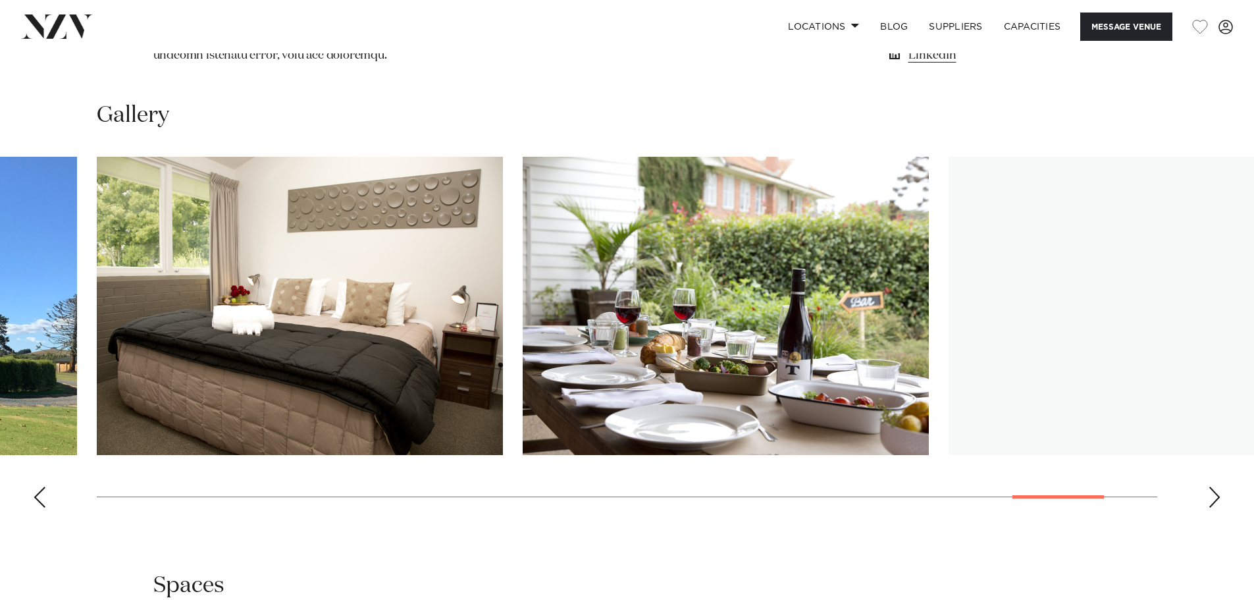
click at [1212, 497] on div "Next slide" at bounding box center [1214, 496] width 13 height 21
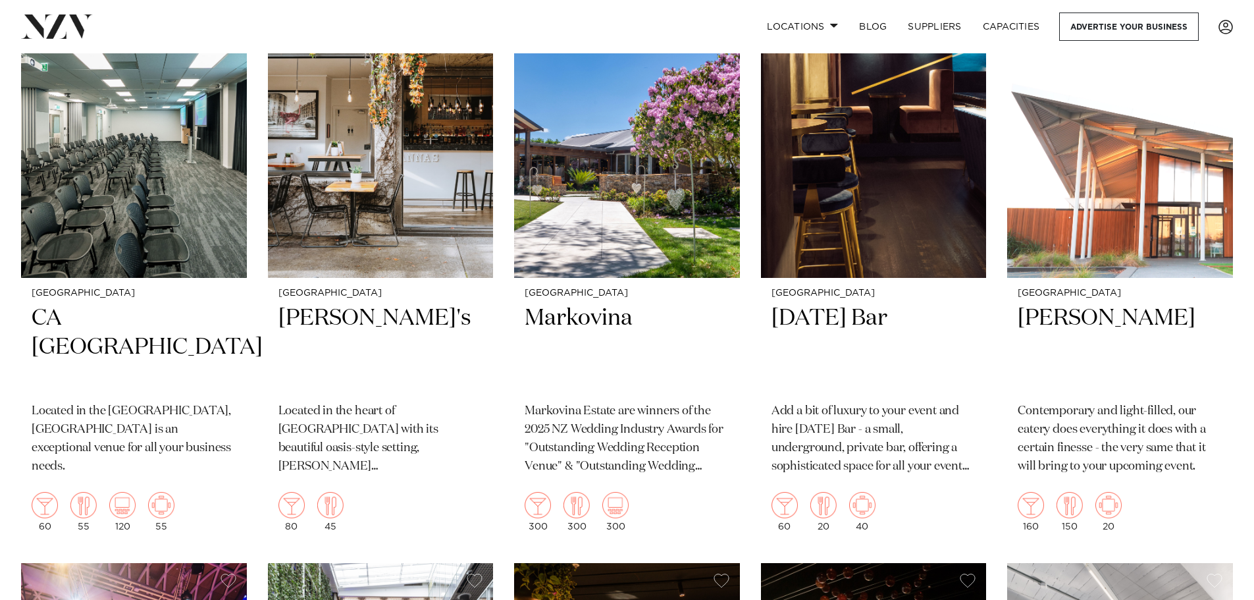
scroll to position [10610, 0]
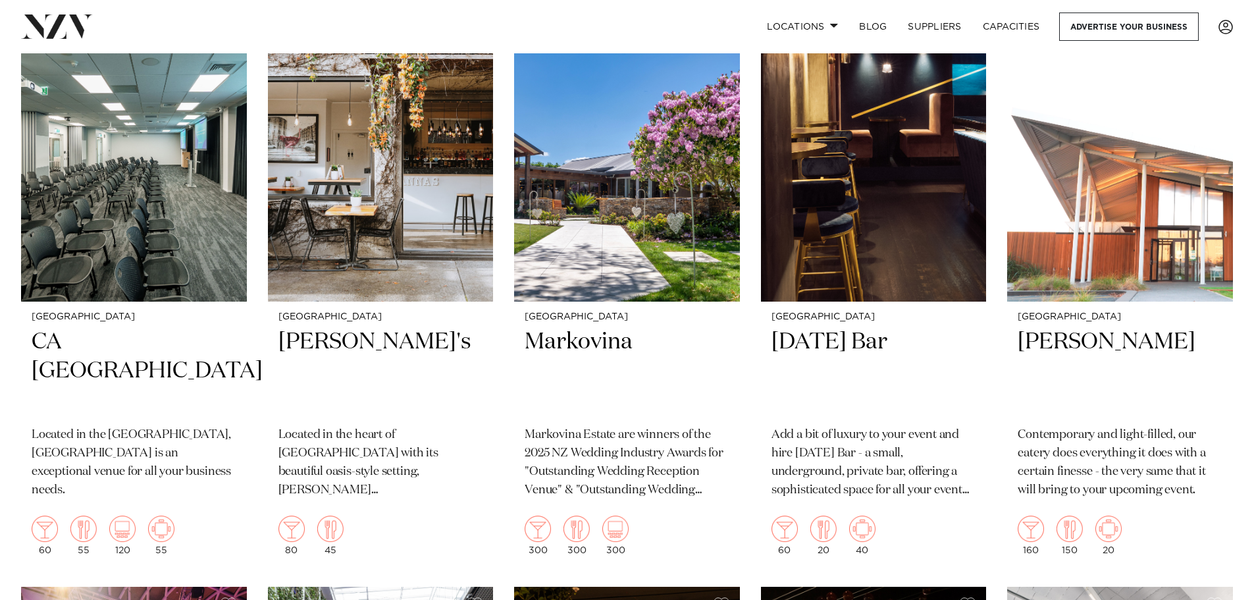
click at [584, 327] on h2 "Markovina" at bounding box center [627, 371] width 205 height 89
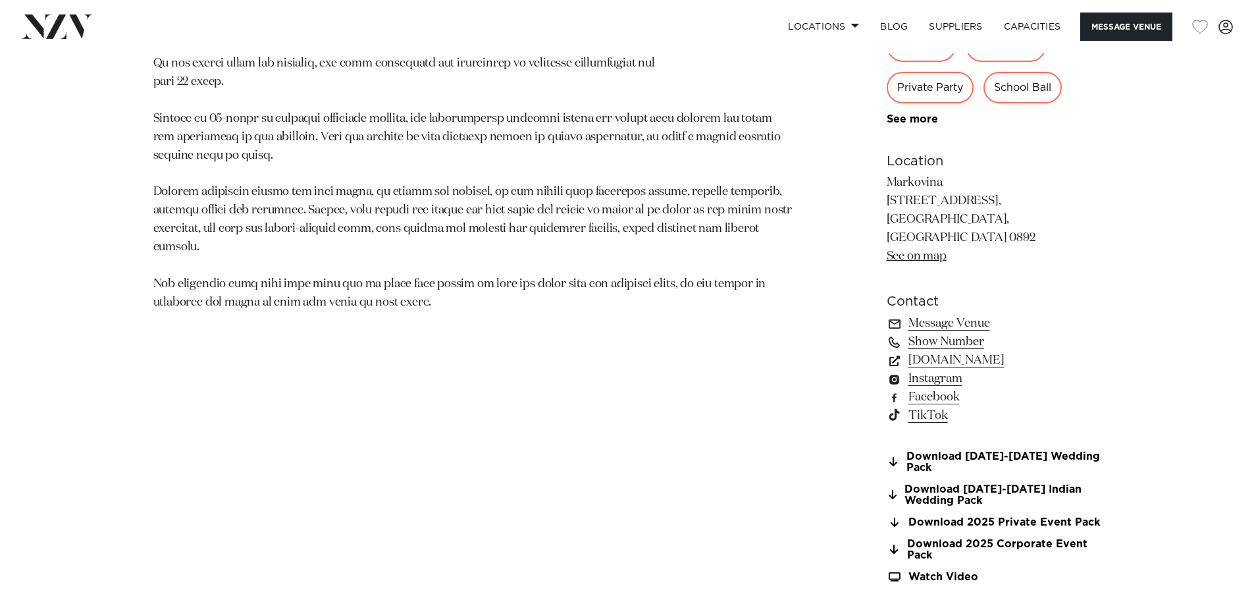
scroll to position [921, 0]
click at [948, 515] on link "Download 2025 Private Event Pack" at bounding box center [994, 521] width 215 height 12
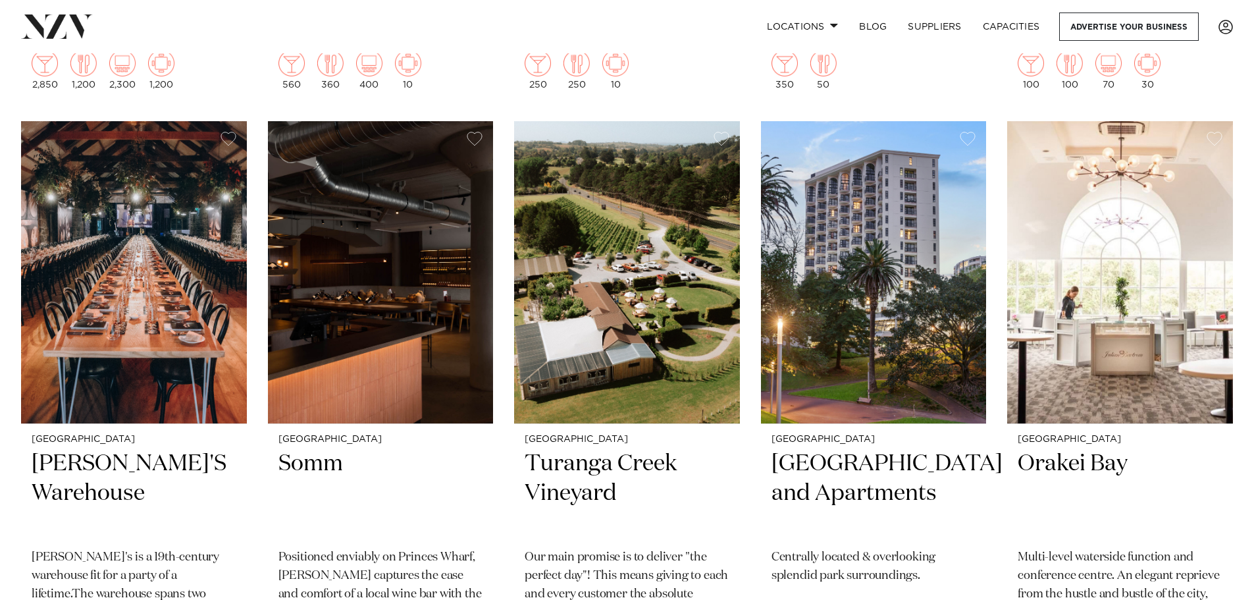
scroll to position [11729, 0]
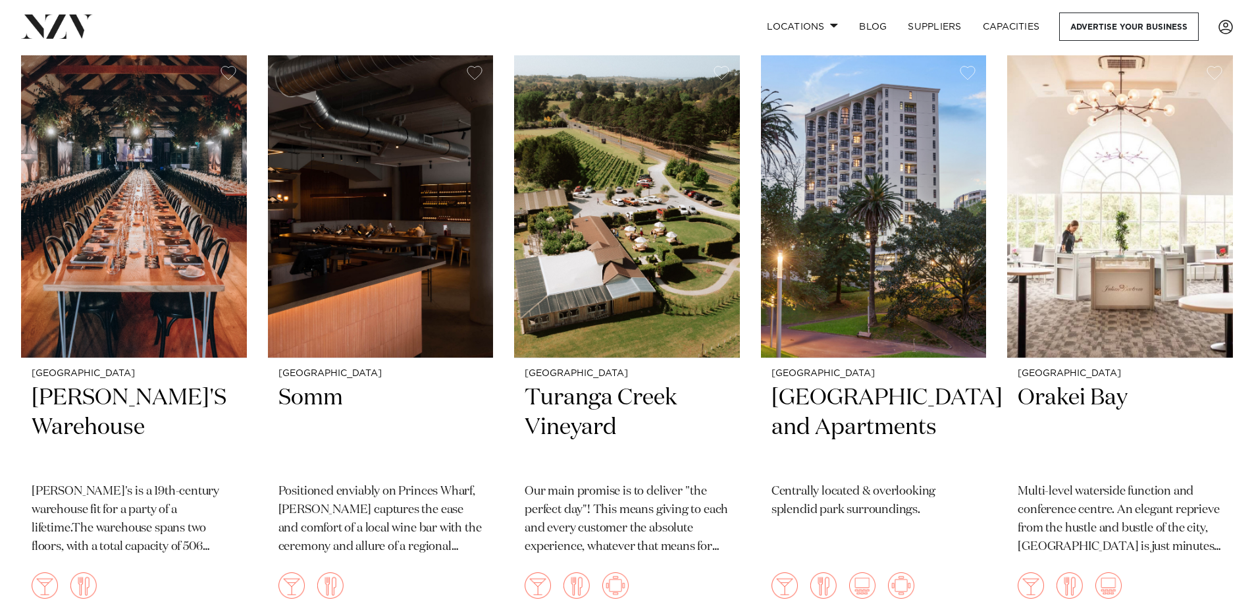
click at [124, 383] on h2 "[PERSON_NAME]'S Warehouse" at bounding box center [134, 427] width 205 height 89
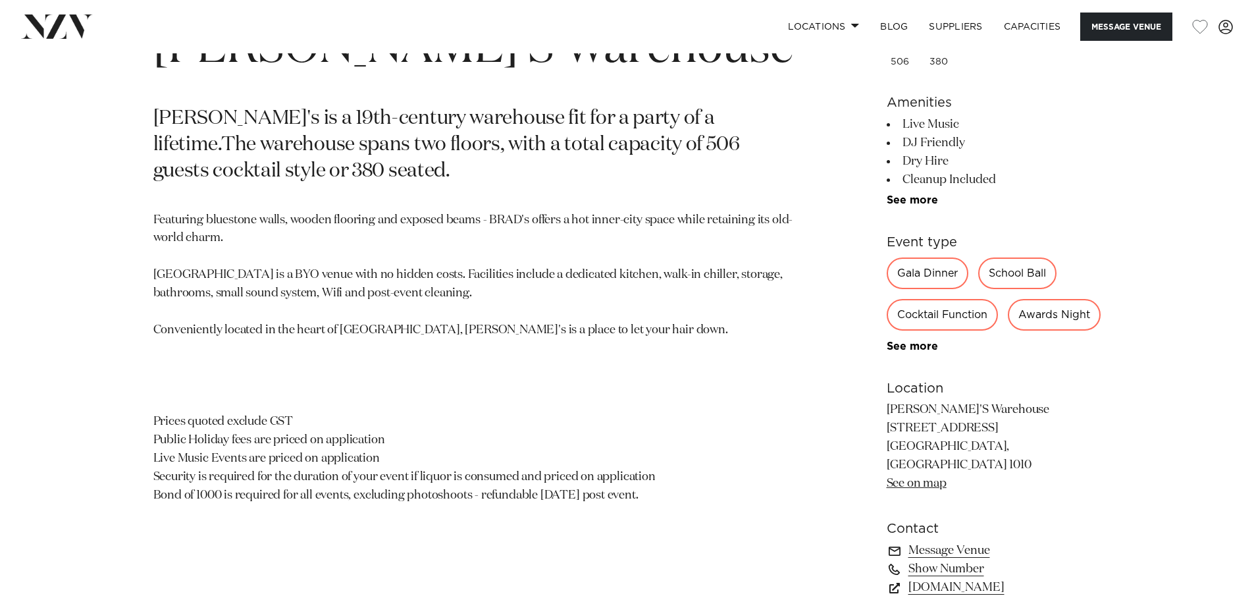
scroll to position [724, 0]
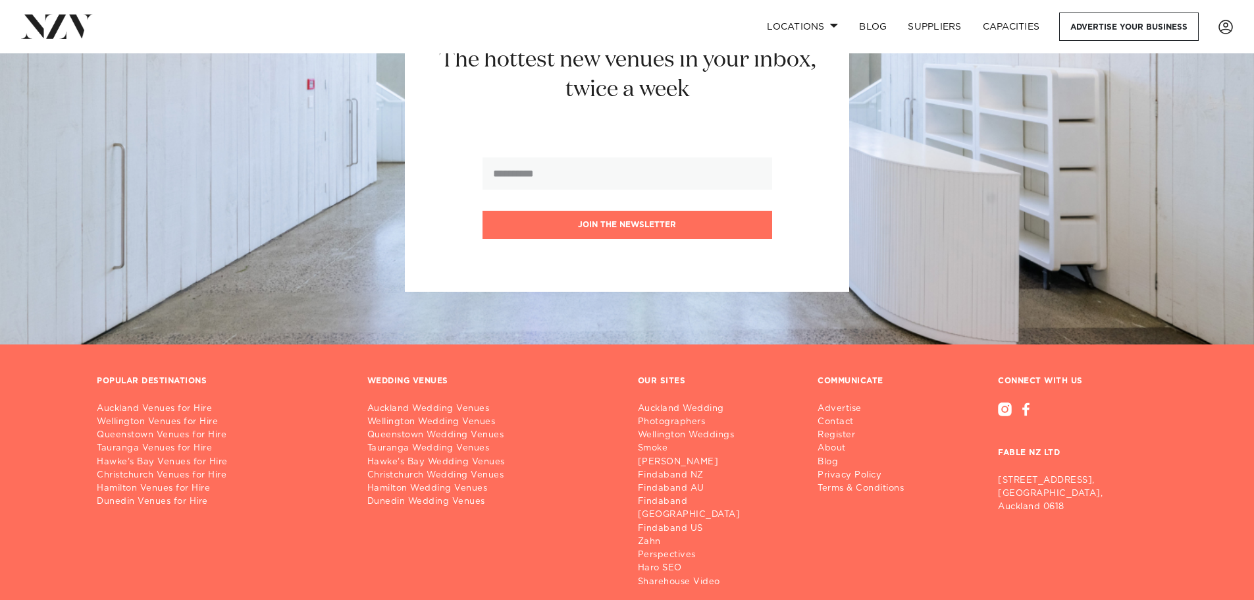
scroll to position [15466, 0]
